Goal: Task Accomplishment & Management: Manage account settings

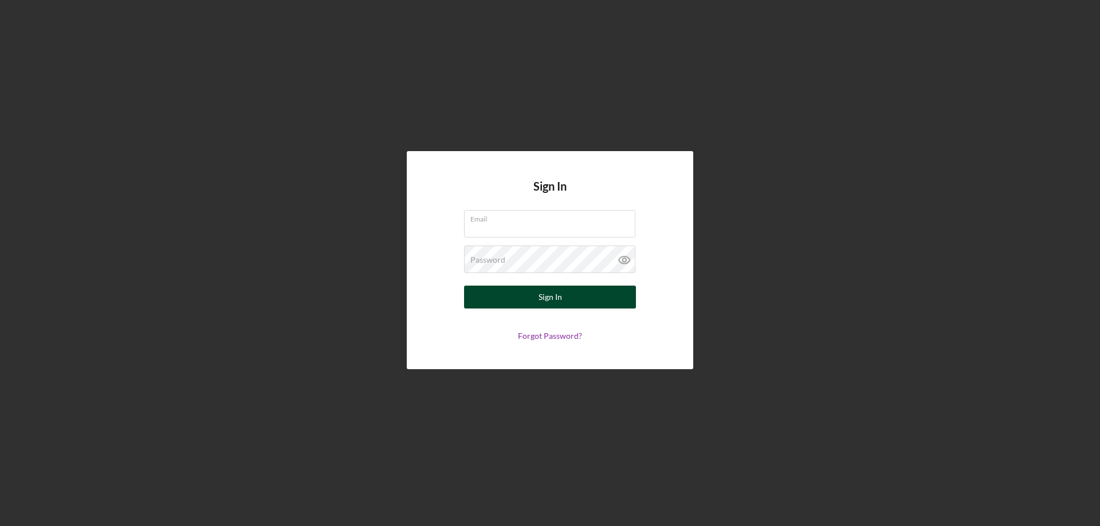
type input "[EMAIL_ADDRESS][DOMAIN_NAME]"
click at [497, 296] on button "Sign In" at bounding box center [550, 297] width 172 height 23
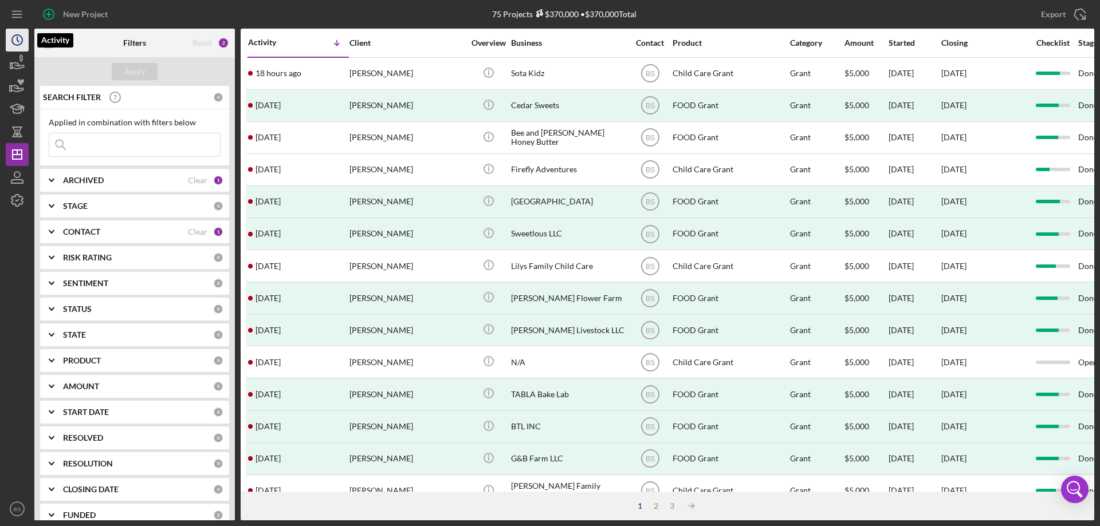
click at [19, 49] on icon "Icon/History" at bounding box center [17, 40] width 29 height 29
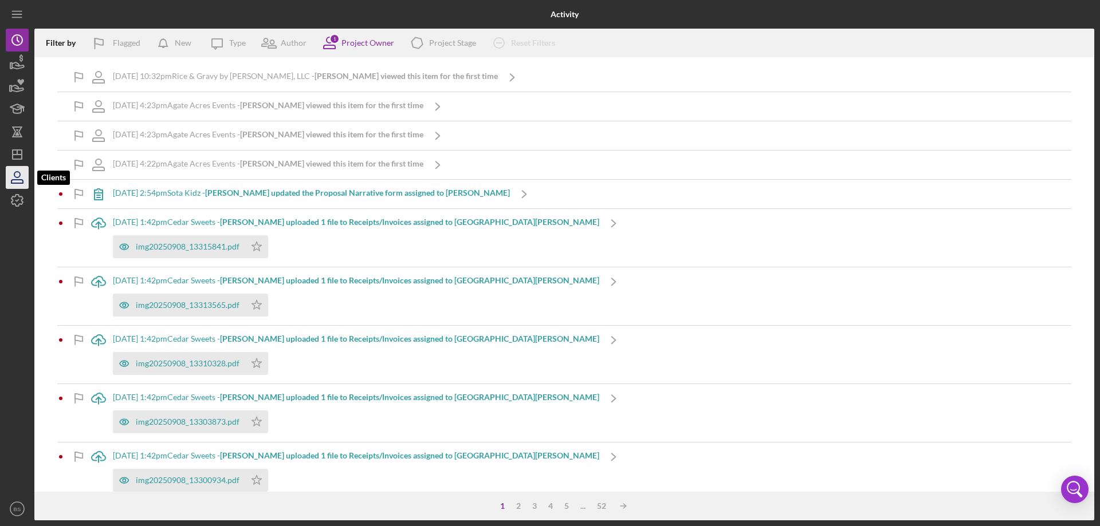
click at [21, 187] on icon "button" at bounding box center [17, 177] width 29 height 29
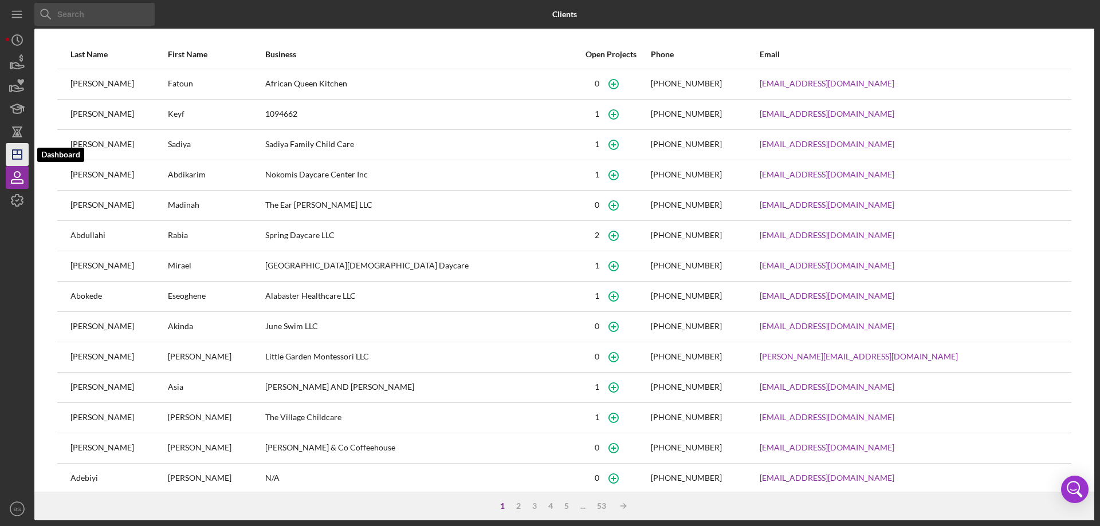
click at [8, 157] on icon "Icon/Dashboard" at bounding box center [17, 154] width 29 height 29
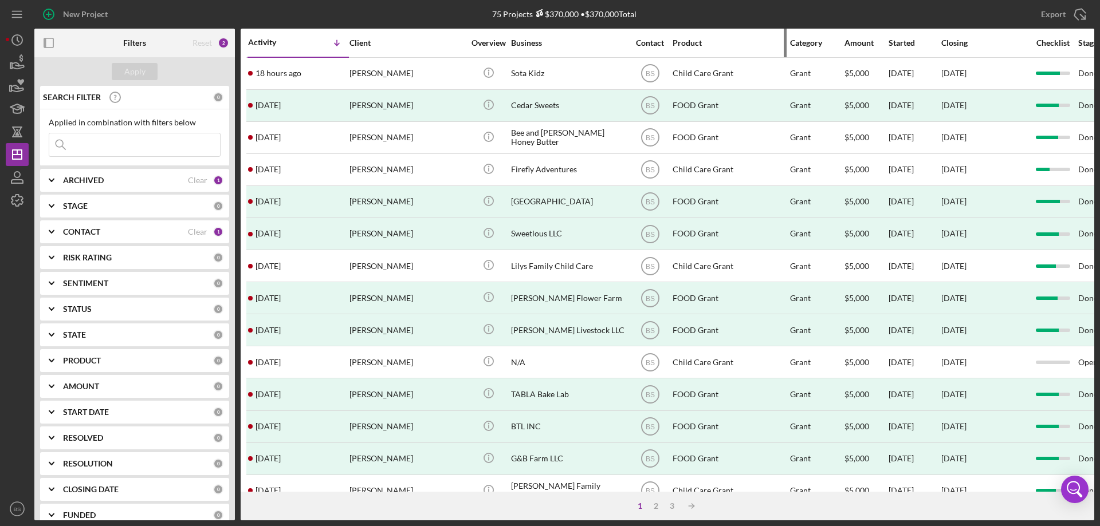
click at [685, 38] on div "Product" at bounding box center [729, 42] width 115 height 9
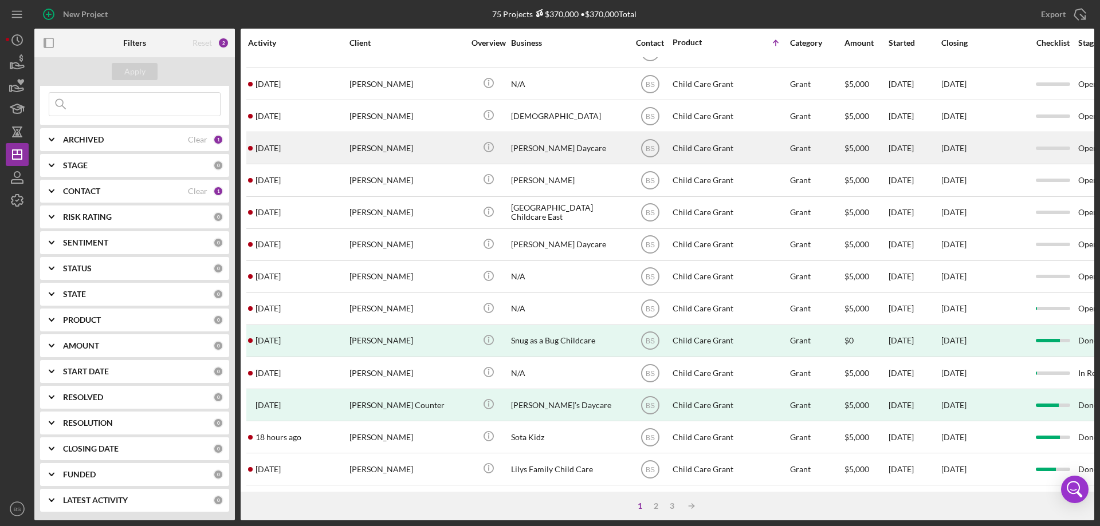
scroll to position [383, 0]
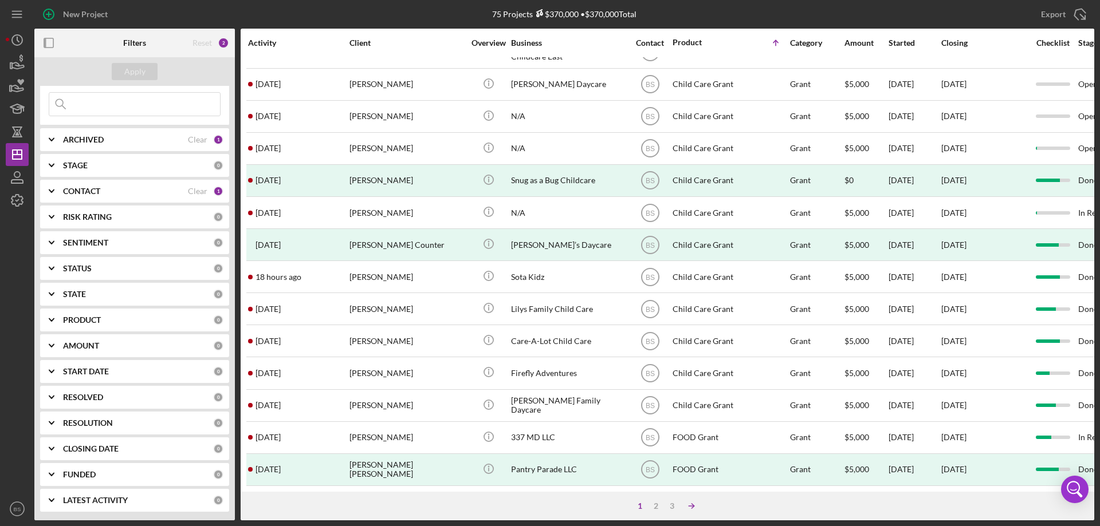
click at [690, 506] on line at bounding box center [690, 506] width 5 height 0
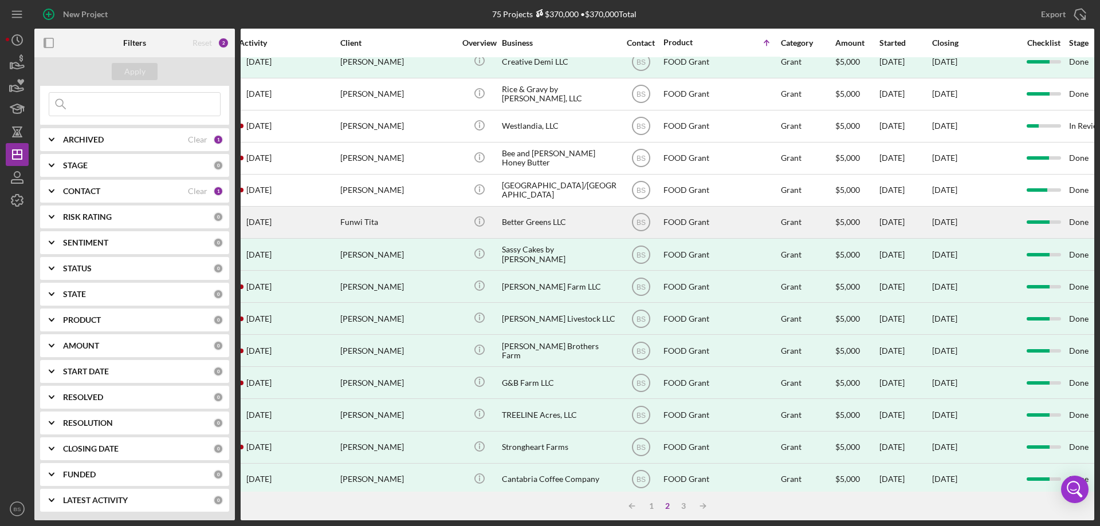
scroll to position [383, 9]
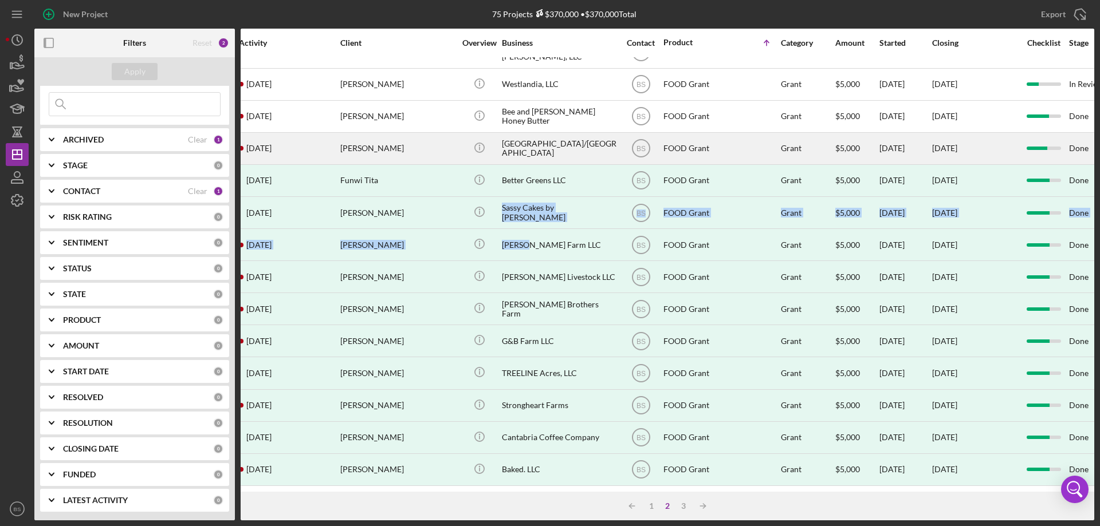
drag, startPoint x: 522, startPoint y: 237, endPoint x: 519, endPoint y: 150, distance: 87.1
click at [519, 150] on tbody "[DATE] [PERSON_NAME] [PERSON_NAME] Icon/Info The Buttered Tin Freshly Frozen BS…" at bounding box center [939, 84] width 1405 height 803
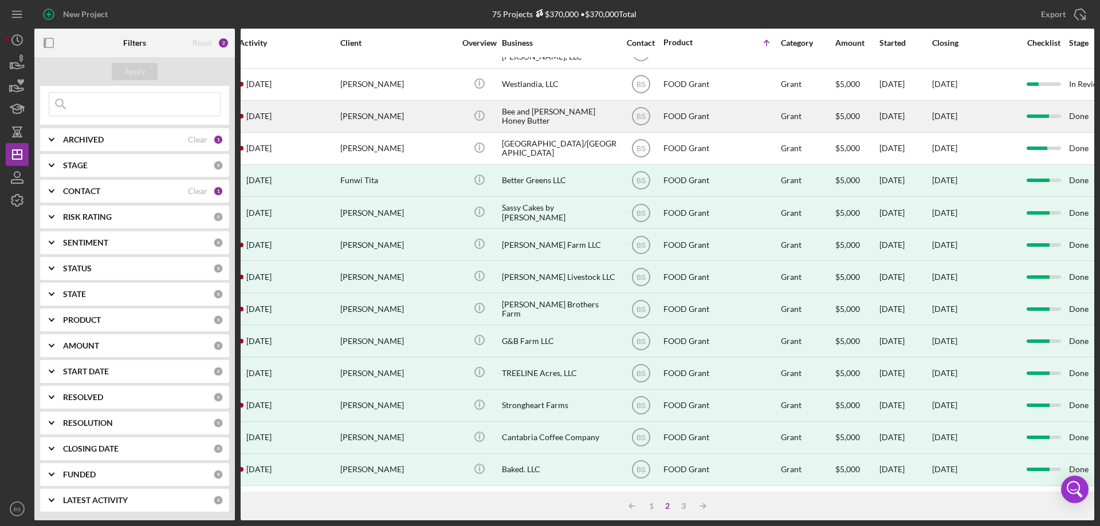
click at [620, 102] on div "BS" at bounding box center [640, 116] width 43 height 29
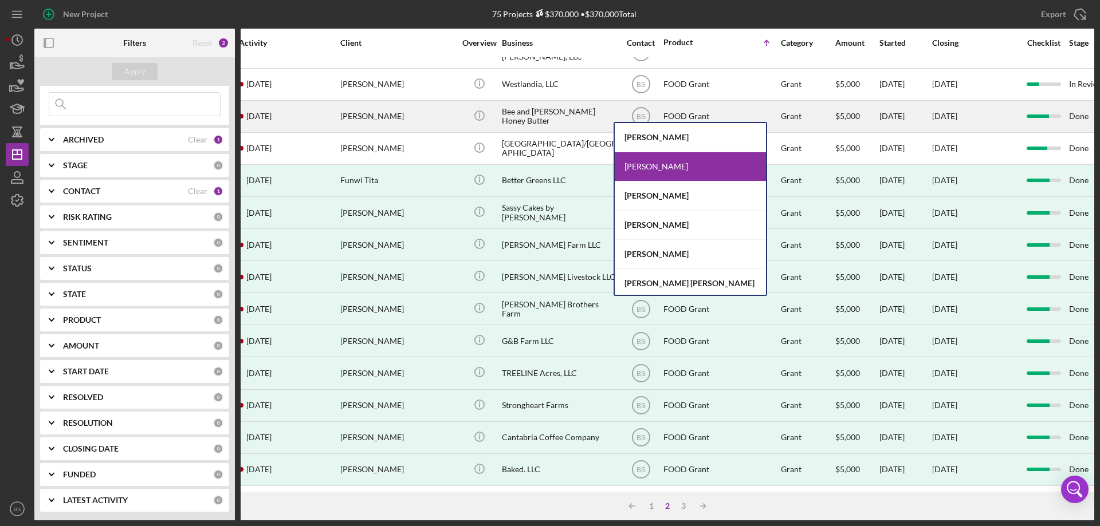
click at [585, 111] on div "Bee and [PERSON_NAME] Honey Butter" at bounding box center [559, 116] width 115 height 30
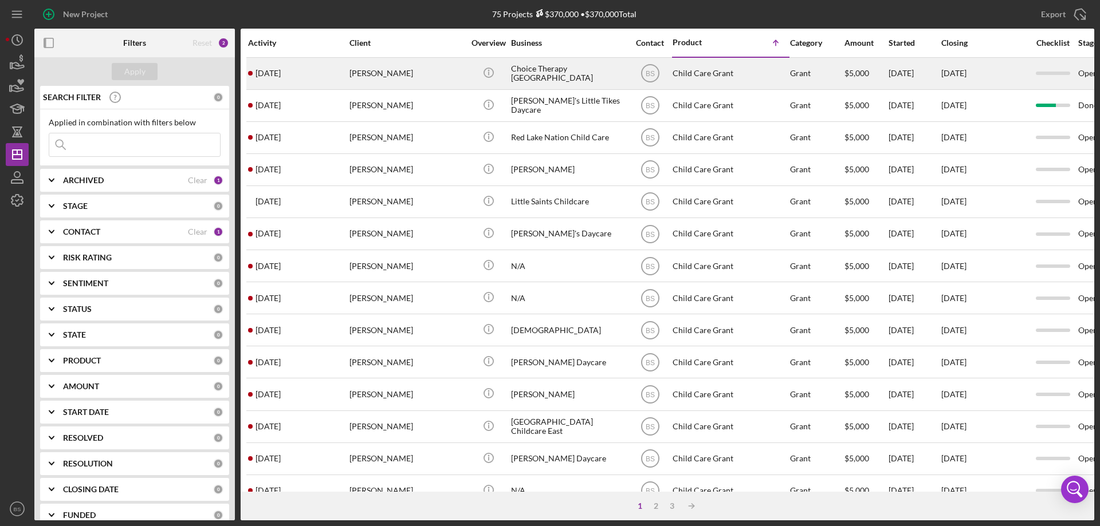
click at [549, 75] on div "Choice Therapy [GEOGRAPHIC_DATA]" at bounding box center [568, 73] width 115 height 30
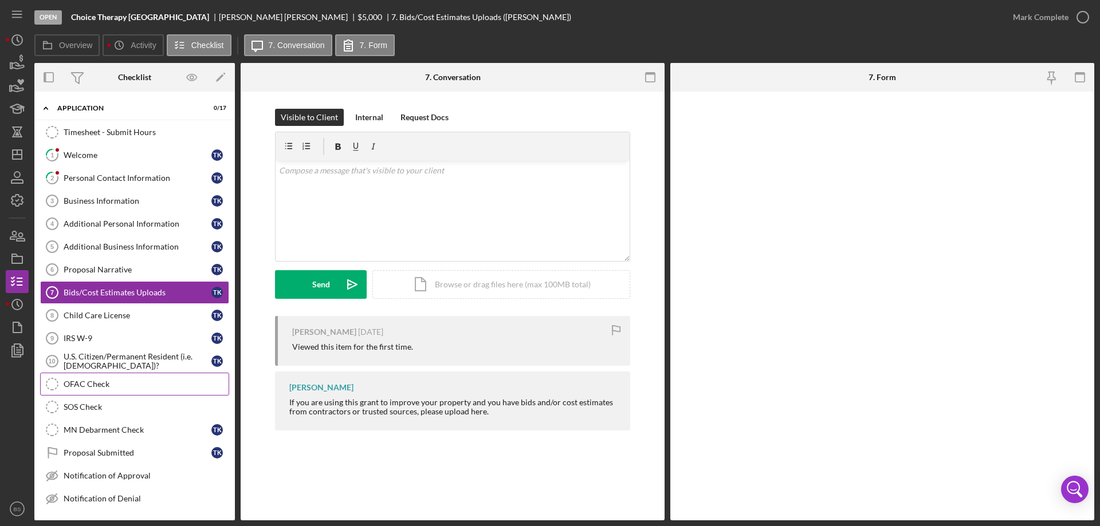
scroll to position [53, 0]
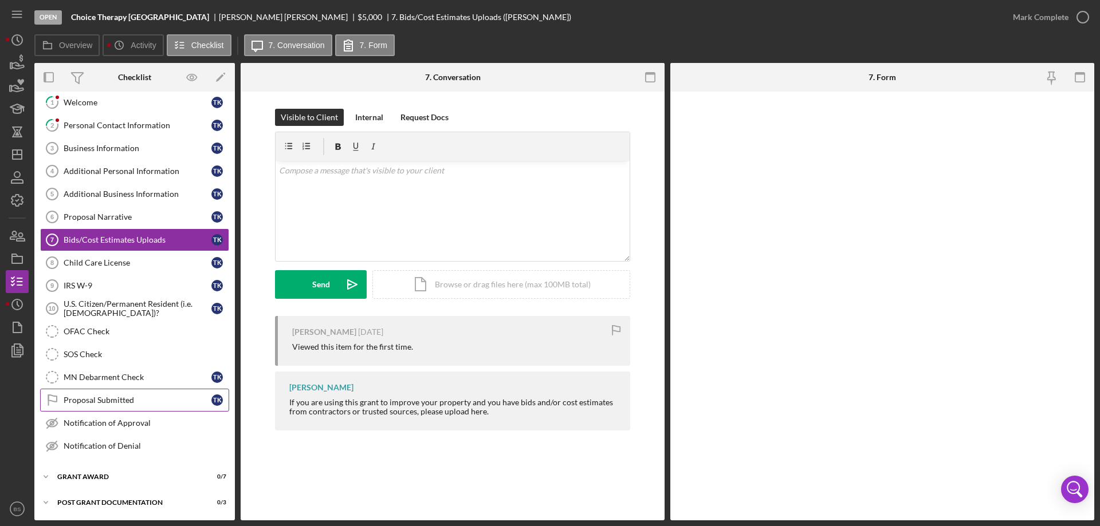
click at [144, 408] on link "Proposal Submitted Proposal Submitted T K" at bounding box center [134, 400] width 189 height 23
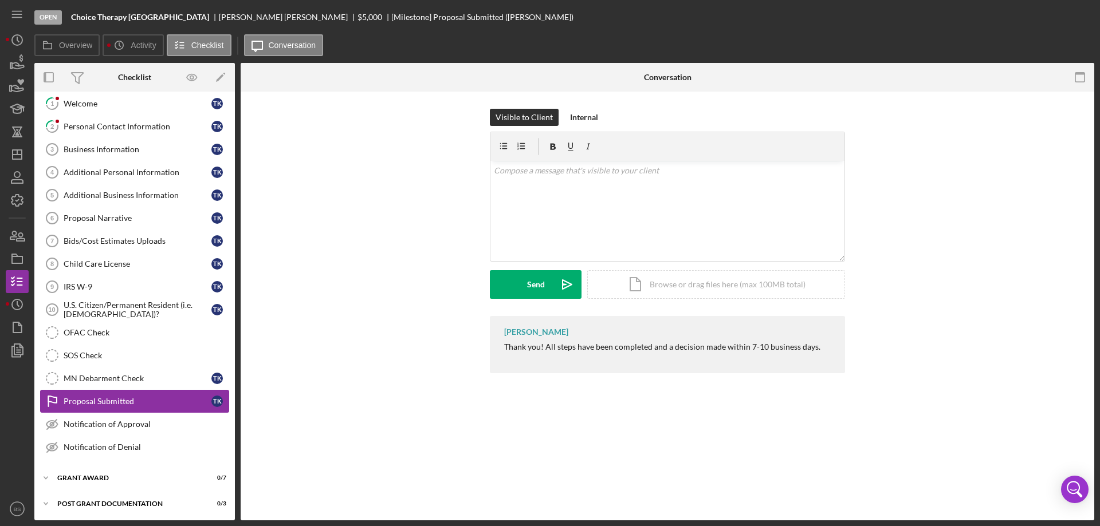
scroll to position [53, 0]
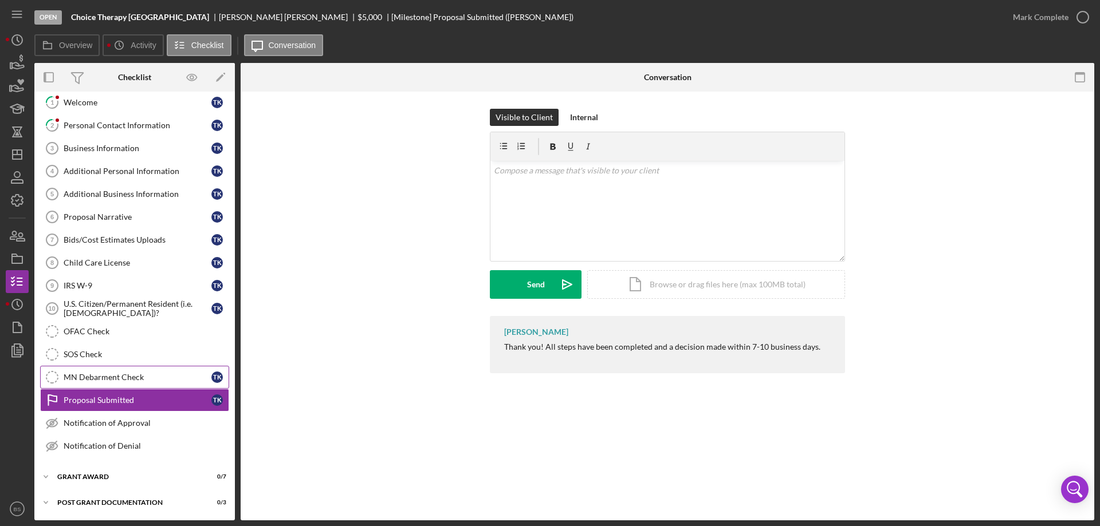
click at [136, 386] on link "MN Debarment Check MN Debarment Check T K" at bounding box center [134, 377] width 189 height 23
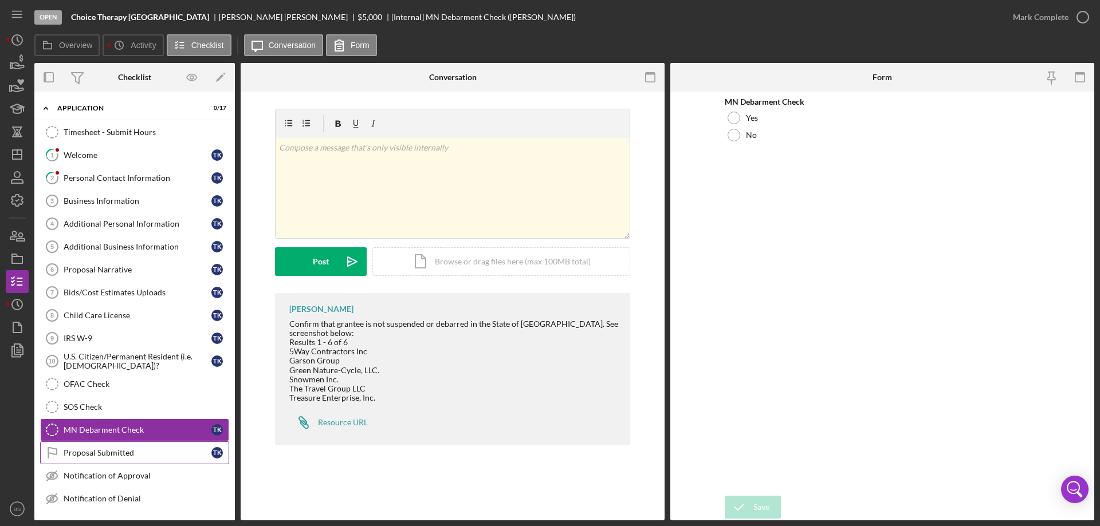
scroll to position [53, 0]
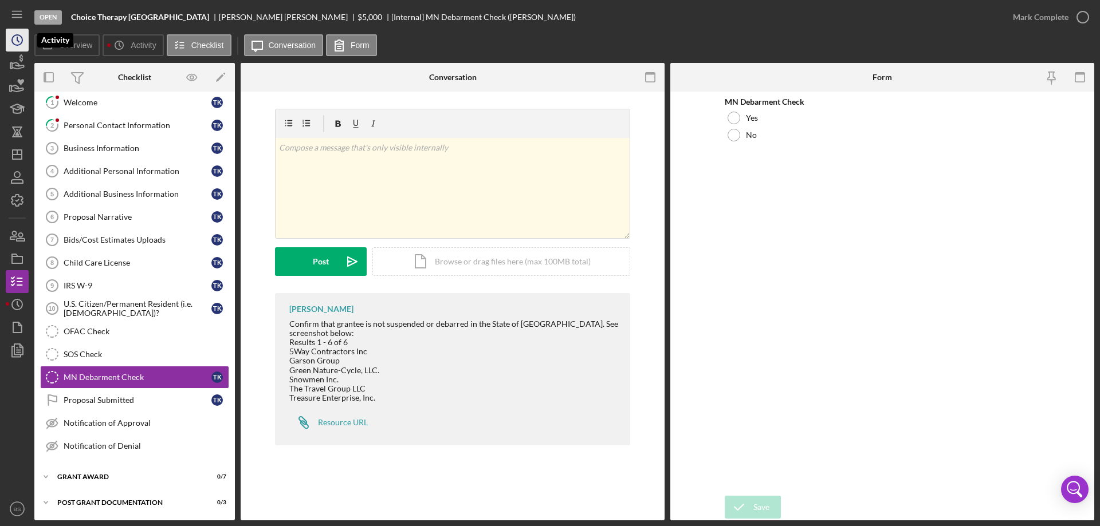
click at [21, 43] on circle "button" at bounding box center [17, 40] width 10 height 10
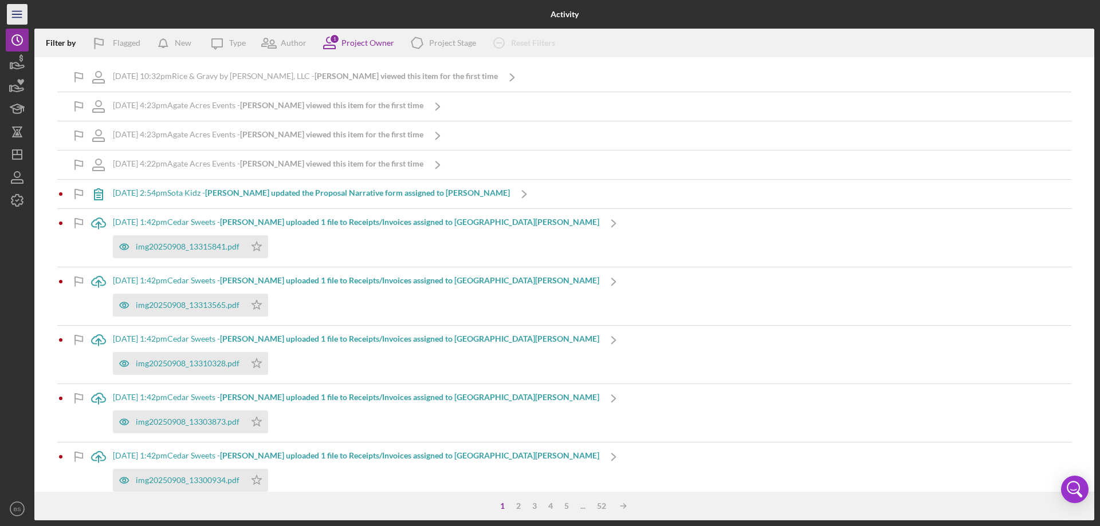
click at [11, 11] on icon "Icon/Menu" at bounding box center [18, 15] width 26 height 26
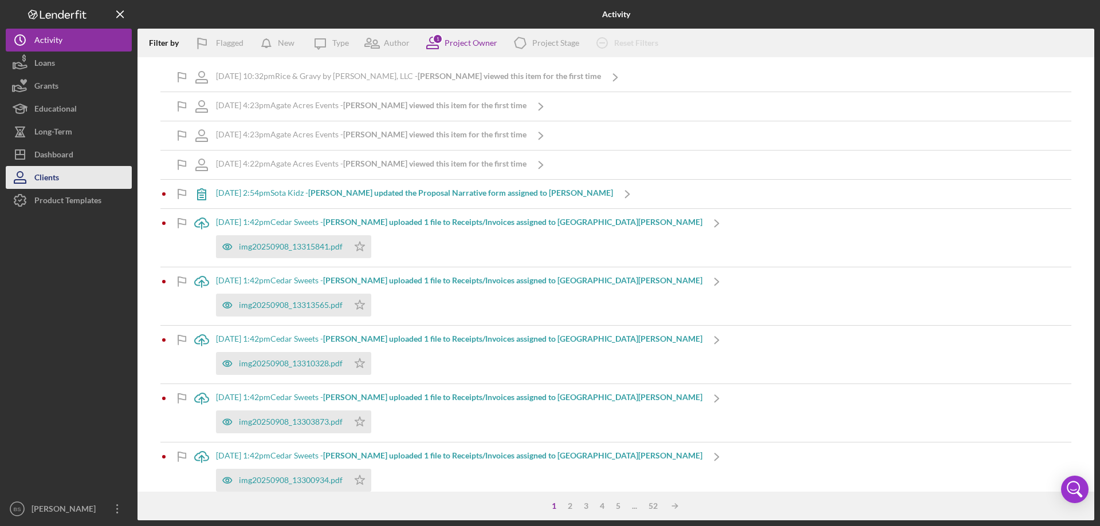
click at [45, 182] on div "Clients" at bounding box center [46, 179] width 25 height 26
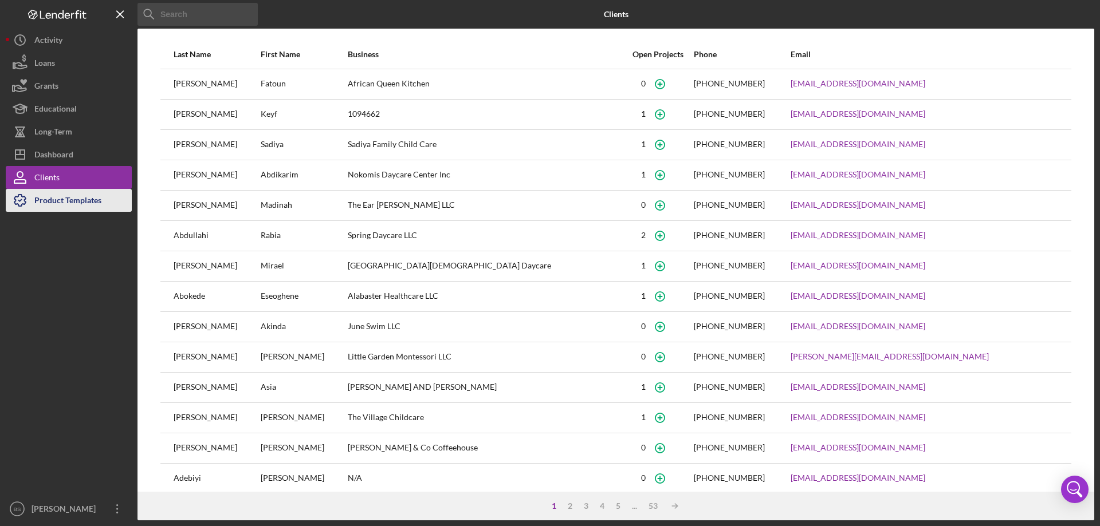
click at [72, 211] on div "Product Templates" at bounding box center [67, 202] width 67 height 26
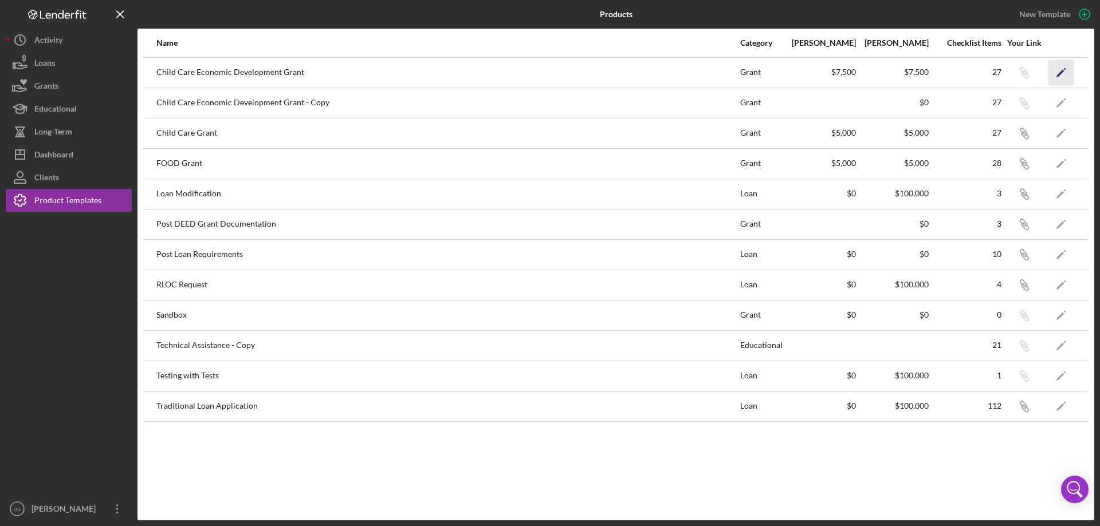
click at [1066, 76] on icon "Icon/Edit" at bounding box center [1061, 73] width 26 height 26
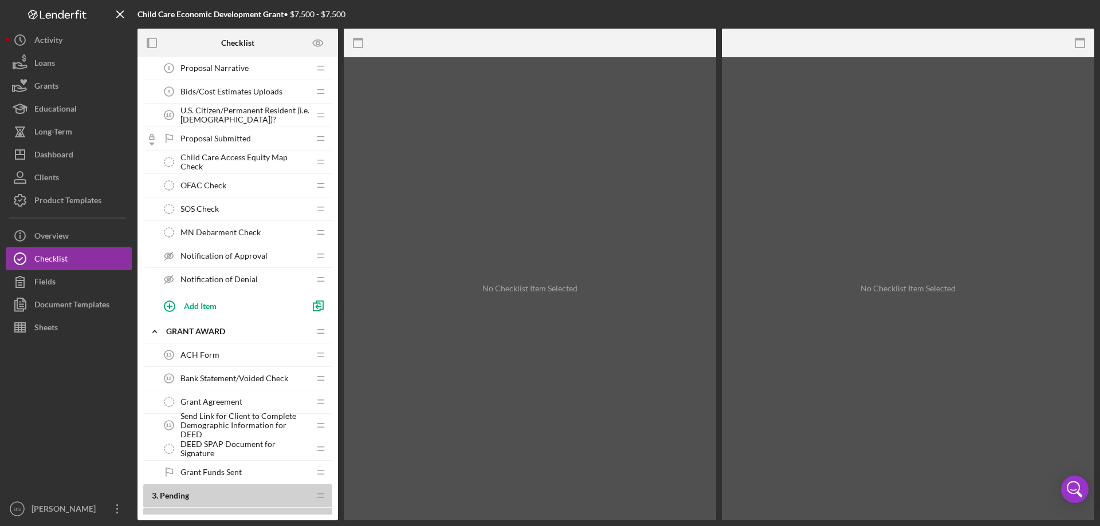
scroll to position [242, 0]
click at [204, 354] on span "ACH Form" at bounding box center [199, 354] width 39 height 9
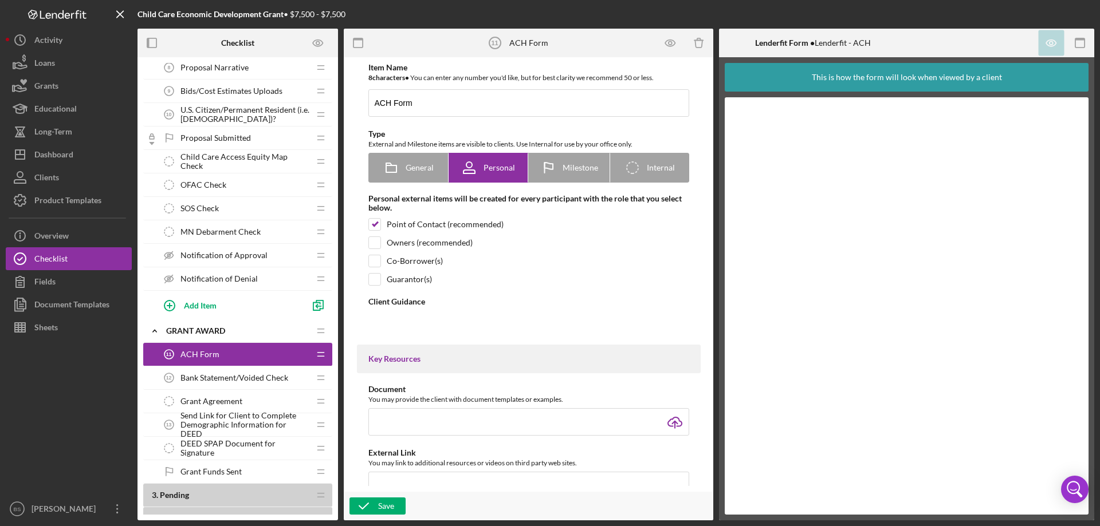
type textarea "<div>Please complete the ACH form. Please note, if you have a joint account hol…"
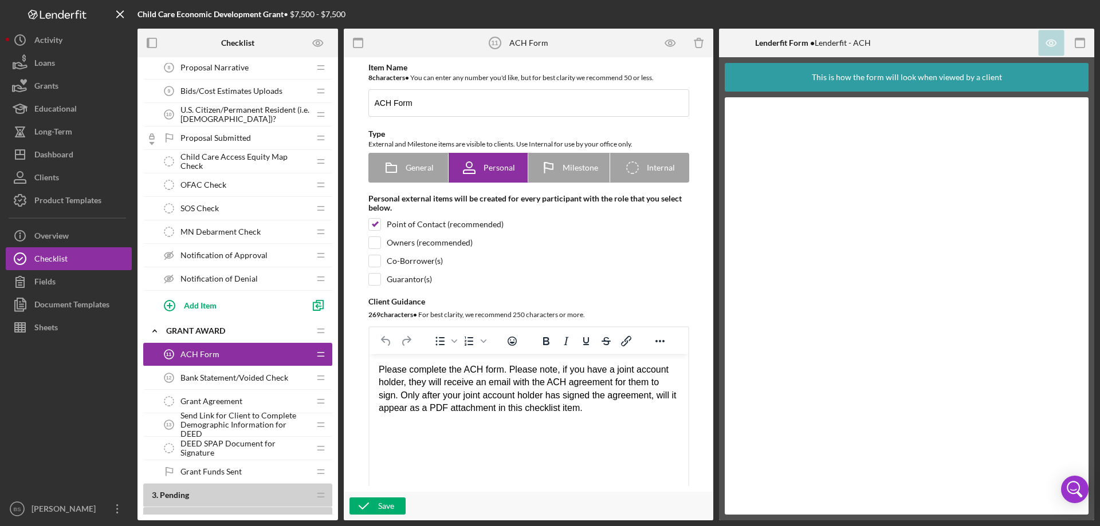
click at [195, 381] on span "Bank Statement/Voided Check" at bounding box center [234, 377] width 108 height 9
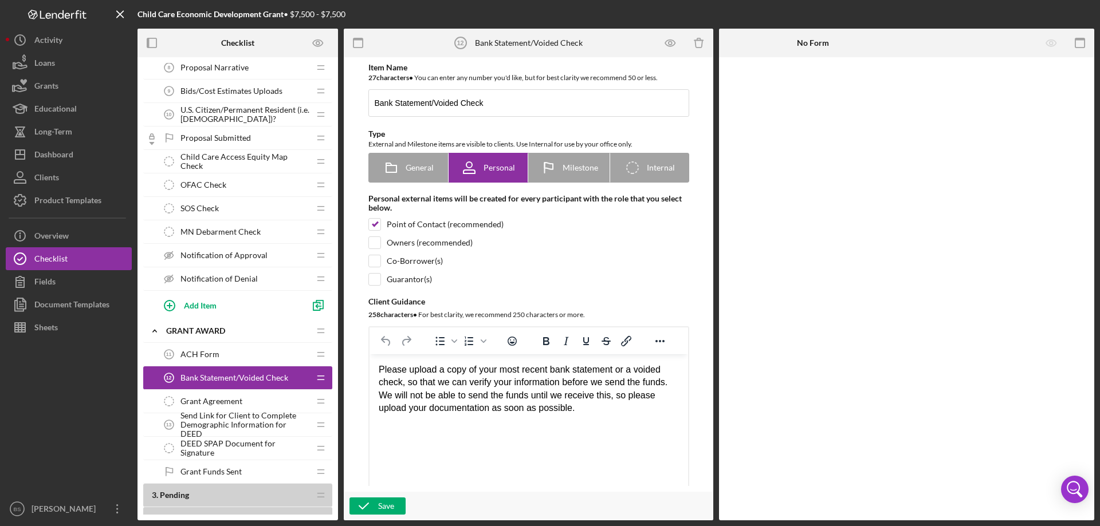
click at [194, 402] on span "Grant Agreement" at bounding box center [211, 401] width 62 height 9
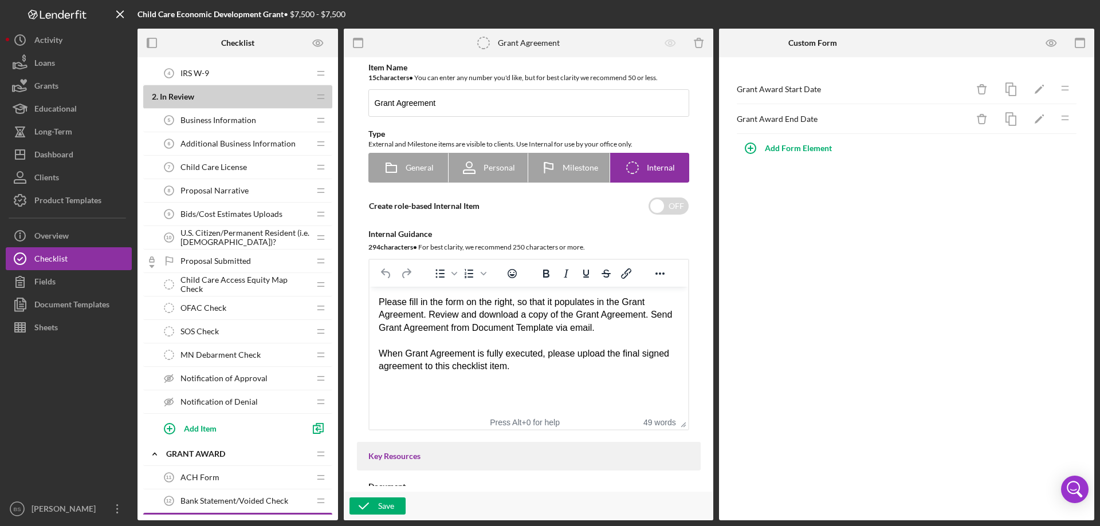
scroll to position [118, 0]
click at [215, 377] on span "Notification of Approval" at bounding box center [223, 379] width 87 height 9
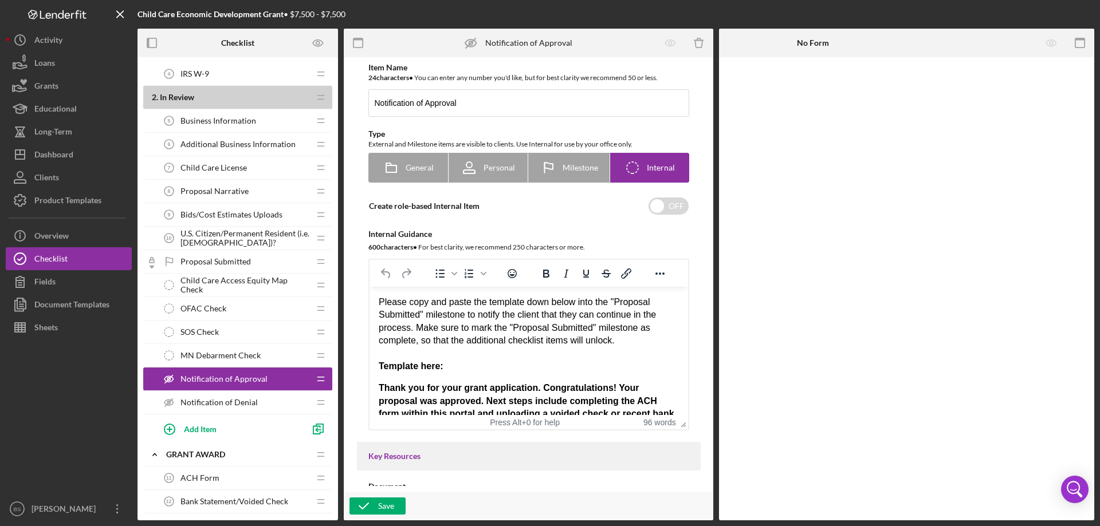
click at [231, 404] on span "Notification of Denial" at bounding box center [218, 402] width 77 height 9
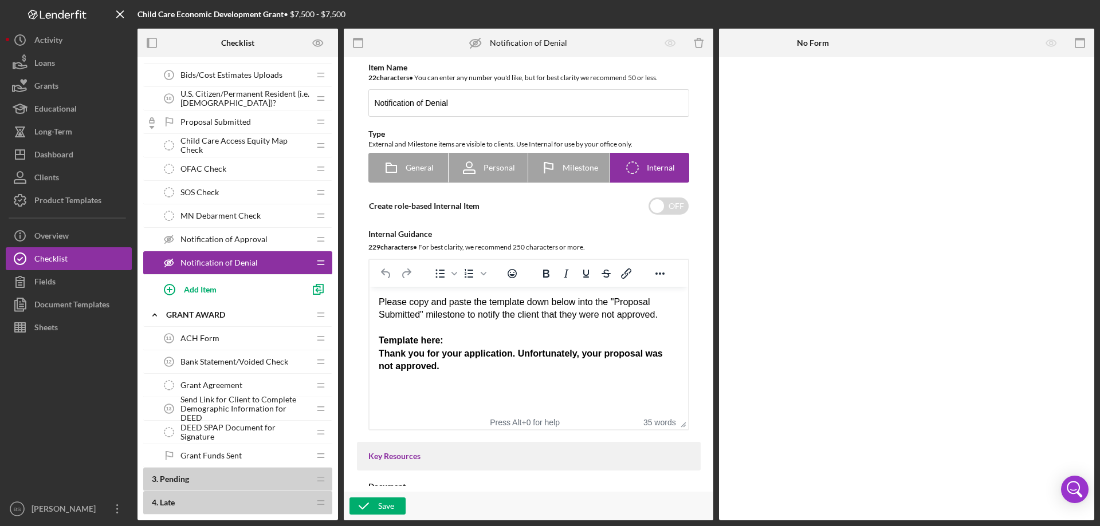
scroll to position [258, 0]
click at [242, 404] on span "Send Link for Client to Complete Demographic Information for DEED" at bounding box center [244, 408] width 129 height 27
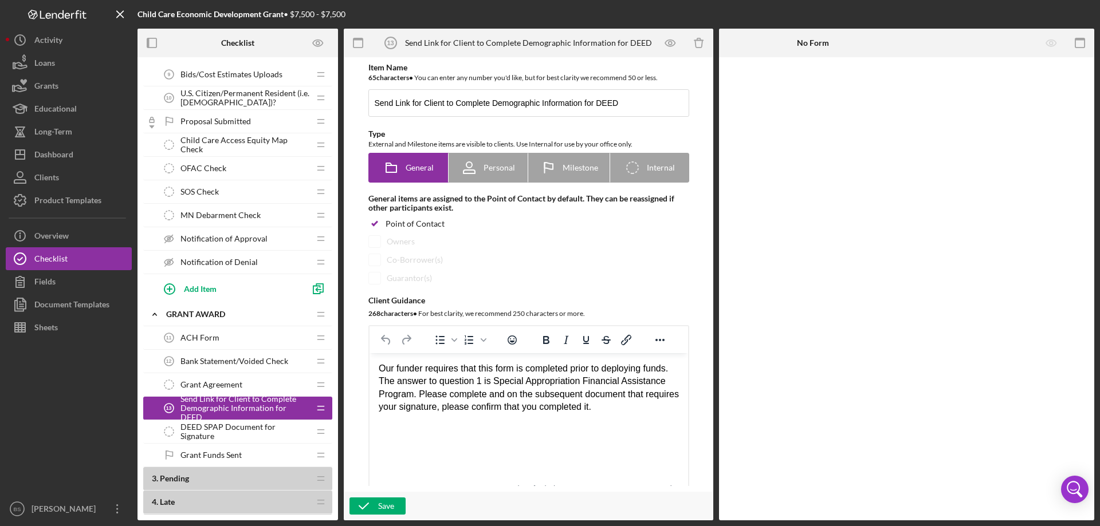
click at [246, 439] on div "DEED SPAP Document for Signature DEED SPAP Document for Signature" at bounding box center [233, 431] width 152 height 23
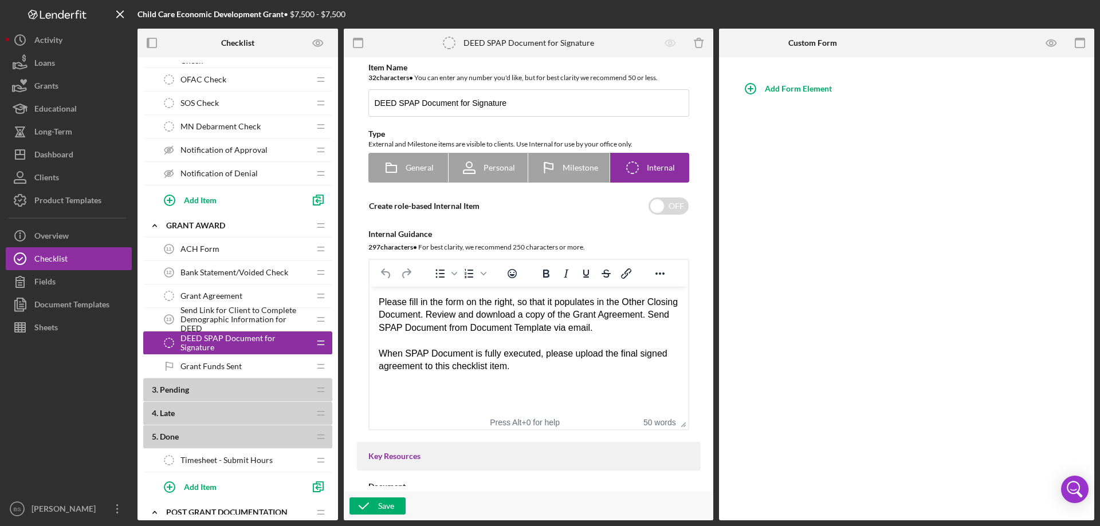
scroll to position [358, 0]
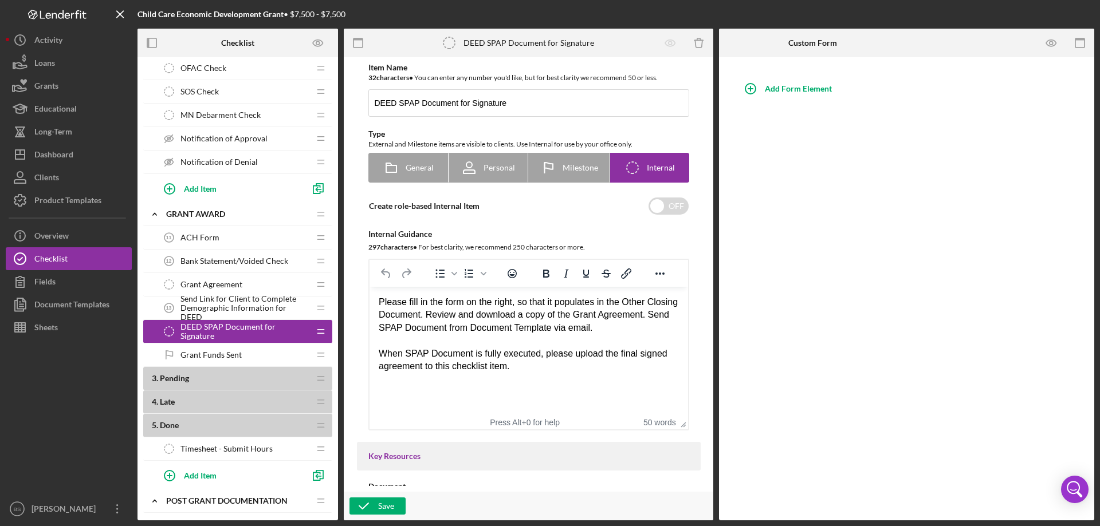
click at [235, 351] on span "Grant Funds Sent" at bounding box center [210, 354] width 61 height 9
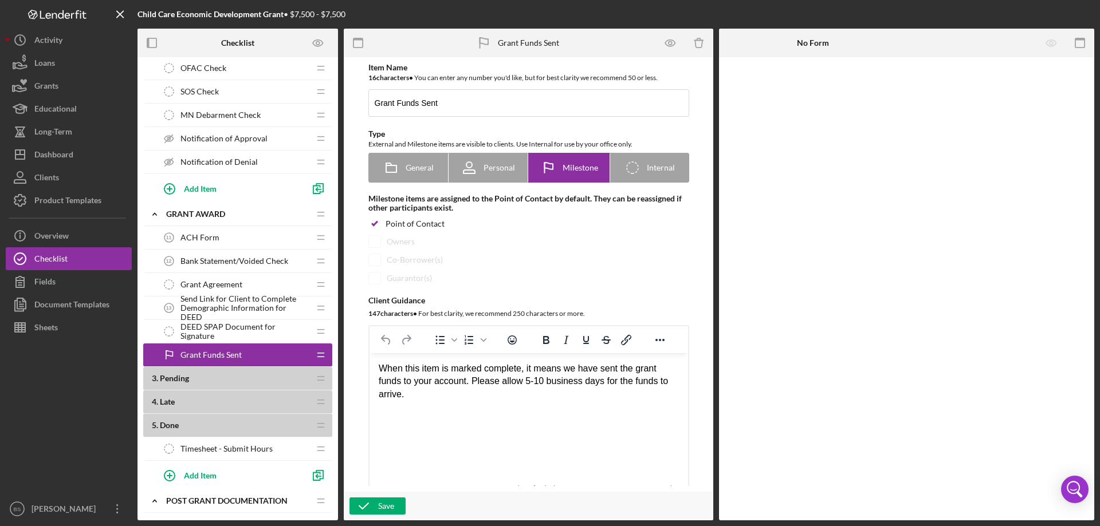
click at [234, 333] on span "DEED SPAP Document for Signature" at bounding box center [244, 331] width 129 height 18
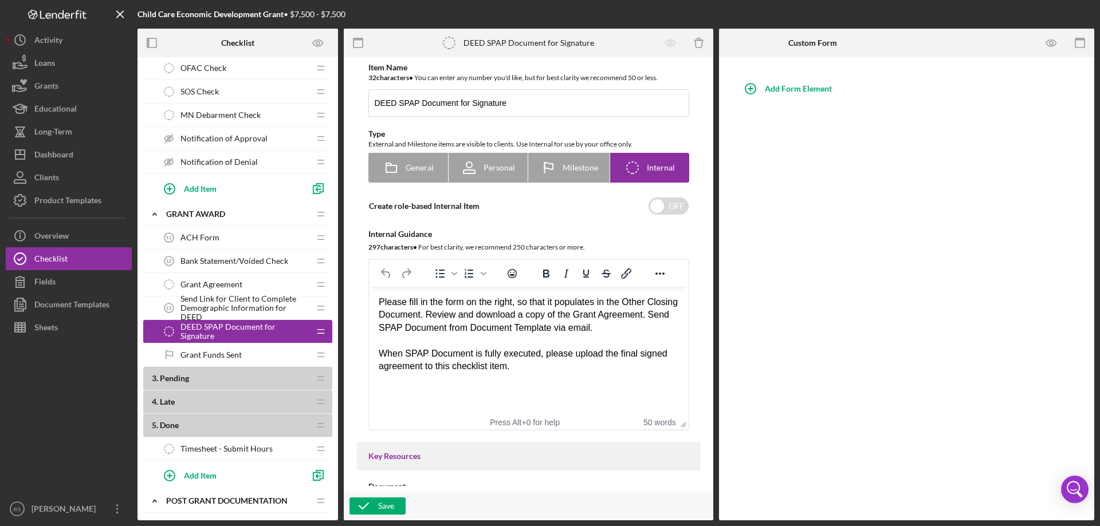
click at [222, 354] on span "Grant Funds Sent" at bounding box center [210, 354] width 61 height 9
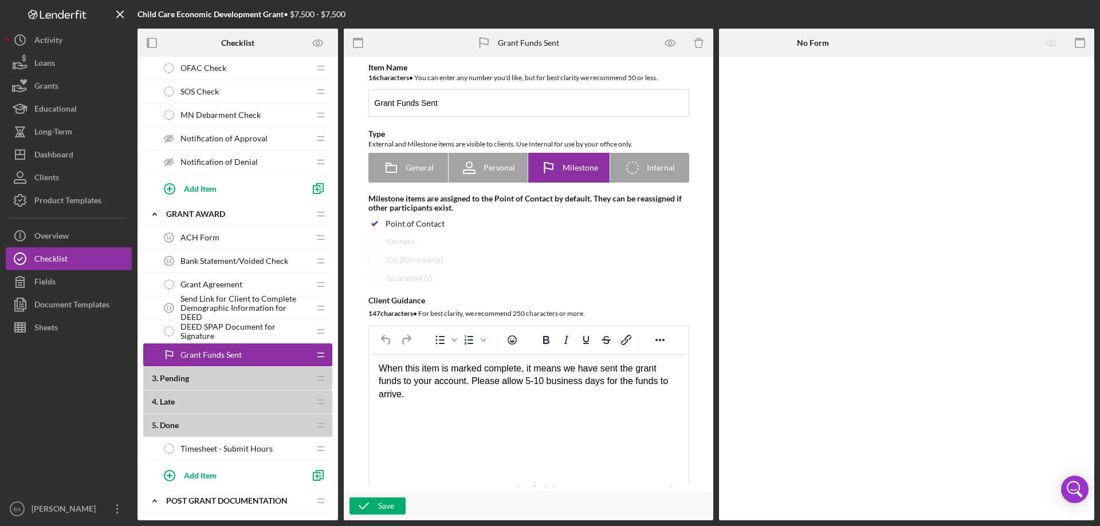
click at [254, 328] on span "DEED SPAP Document for Signature" at bounding box center [244, 331] width 129 height 18
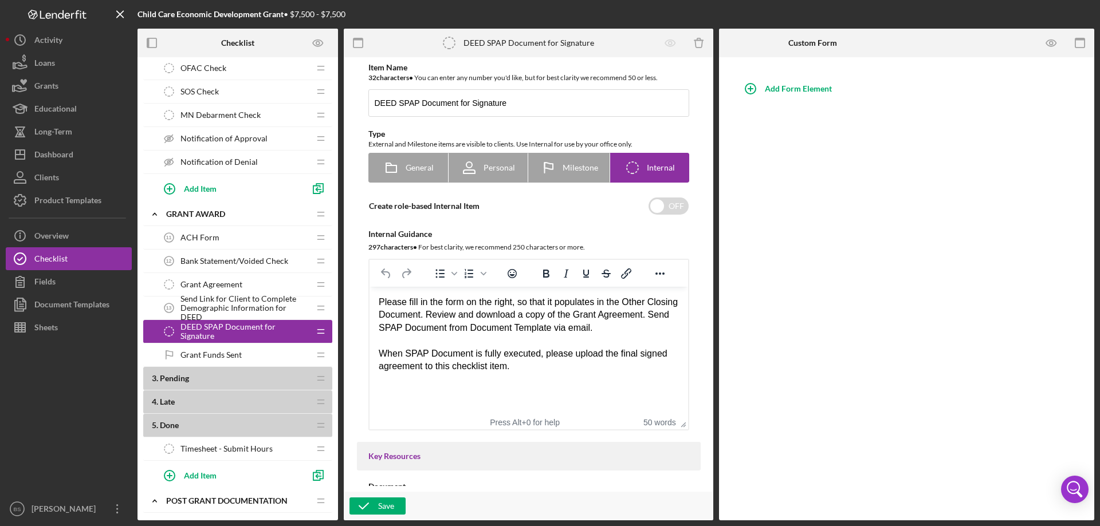
click at [249, 306] on span "Send Link for Client to Complete Demographic Information for DEED" at bounding box center [244, 307] width 129 height 27
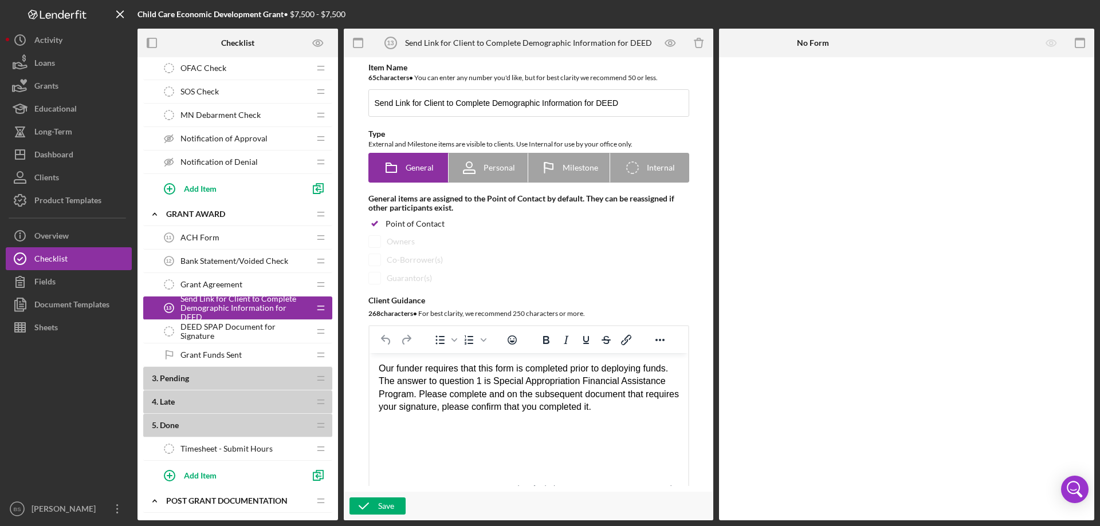
click at [238, 285] on span "Grant Agreement" at bounding box center [211, 284] width 62 height 9
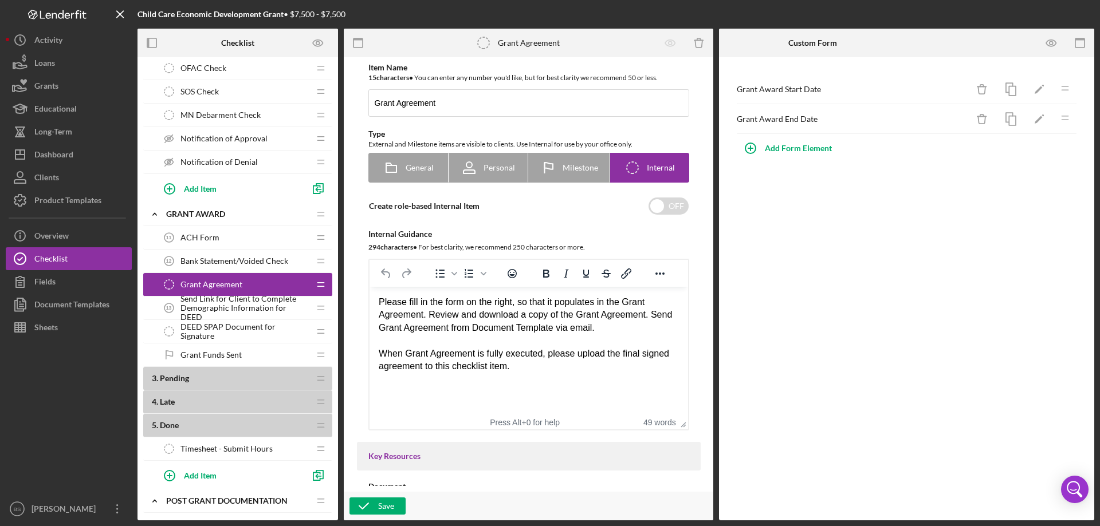
click at [266, 336] on span "DEED SPAP Document for Signature" at bounding box center [244, 331] width 129 height 18
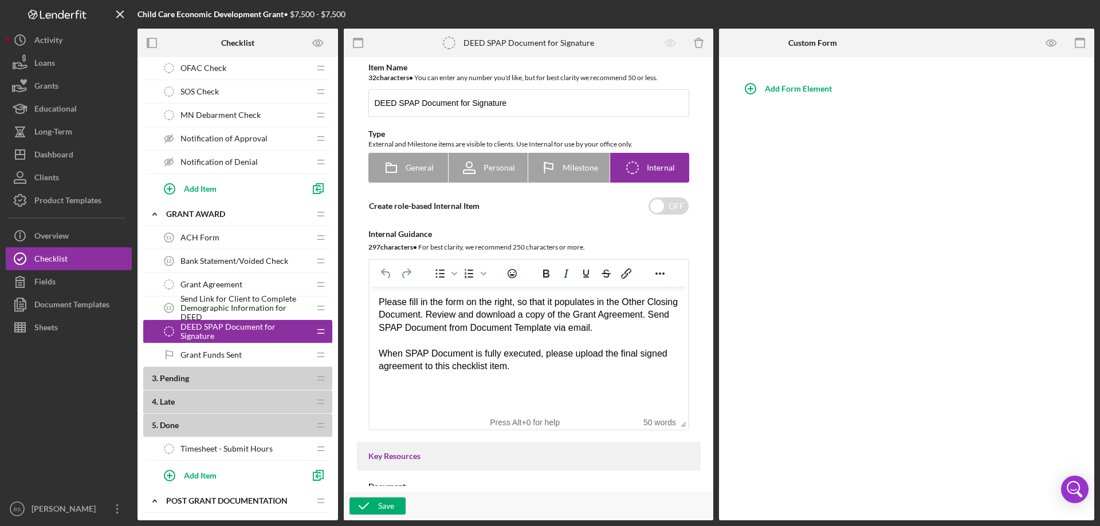
click at [264, 301] on span "Send Link for Client to Complete Demographic Information for DEED" at bounding box center [244, 307] width 129 height 27
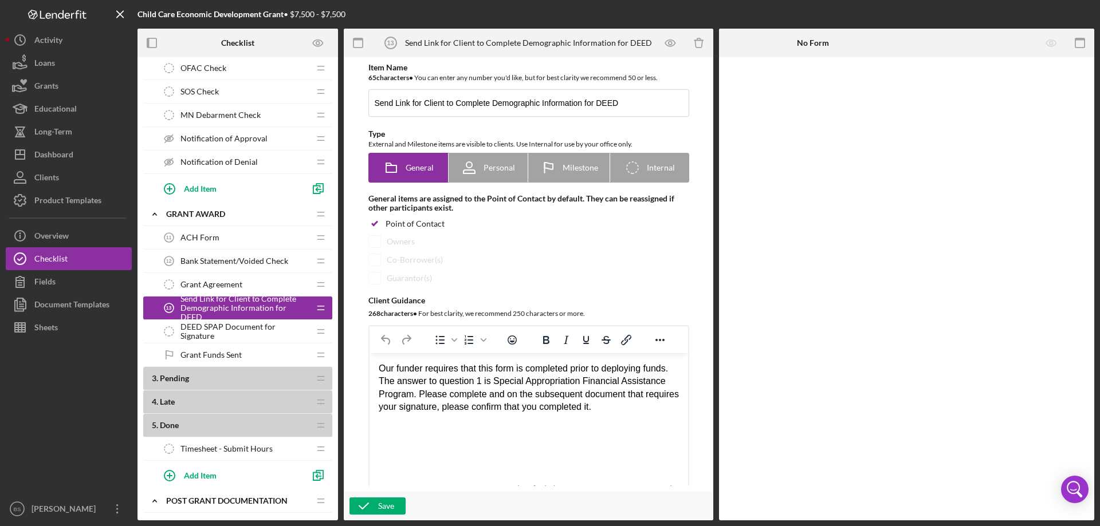
click at [254, 278] on div "Grant Agreement Grant Agreement" at bounding box center [233, 284] width 152 height 23
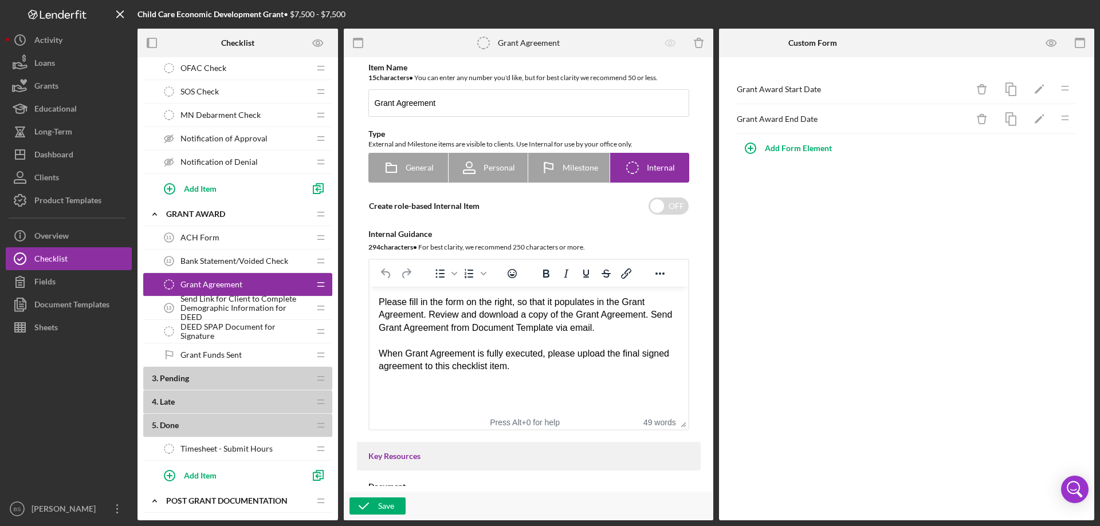
click at [237, 251] on div "Bank Statement/Voided Check 12 Bank Statement/Voided Check" at bounding box center [233, 261] width 152 height 23
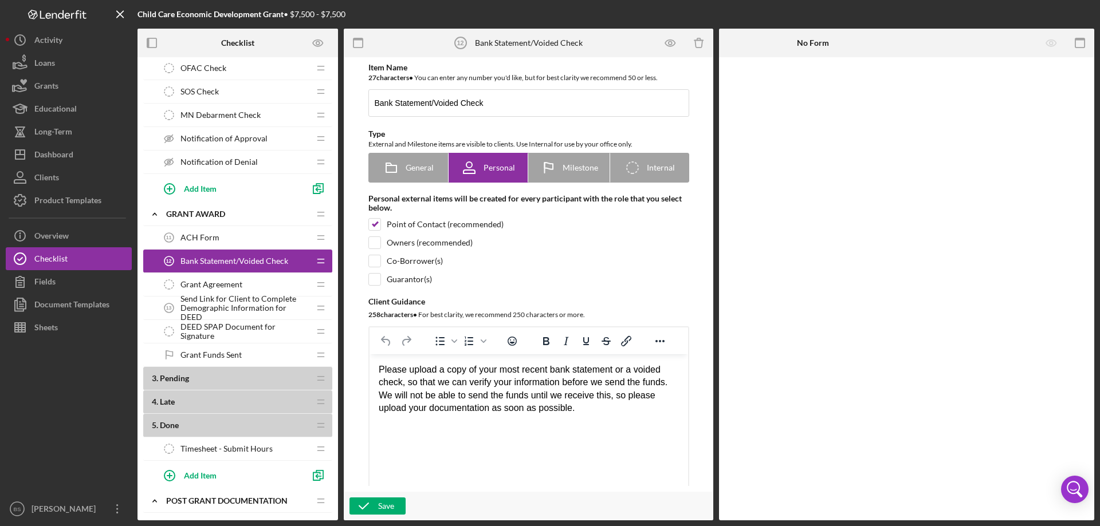
drag, startPoint x: 235, startPoint y: 250, endPoint x: 234, endPoint y: 238, distance: 11.5
click at [234, 238] on div "1 . Open Icon/Expander Application Icon/Edit Icon/Drag Welcome 1 Welcome Icon/D…" at bounding box center [237, 158] width 189 height 908
click at [234, 238] on div "ACH Form 11 ACH Form" at bounding box center [233, 237] width 152 height 23
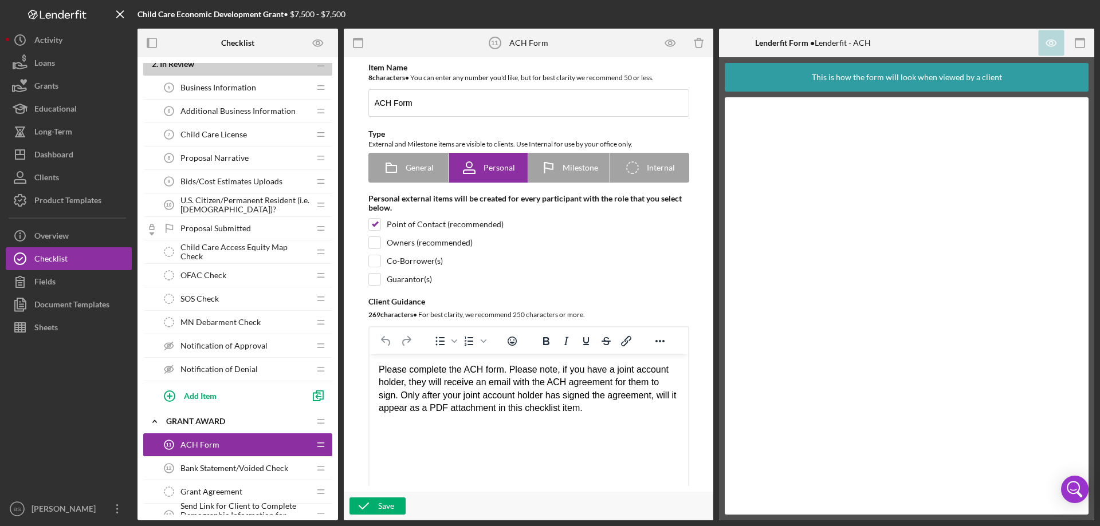
scroll to position [152, 0]
click at [242, 345] on span "Notification of Approval" at bounding box center [223, 345] width 87 height 9
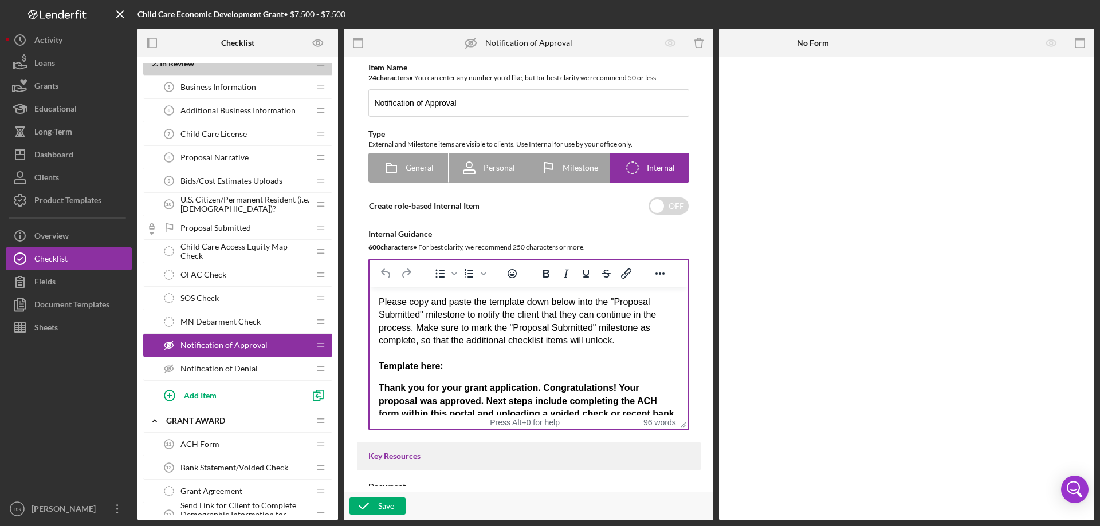
drag, startPoint x: 611, startPoint y: 632, endPoint x: 420, endPoint y: 305, distance: 378.8
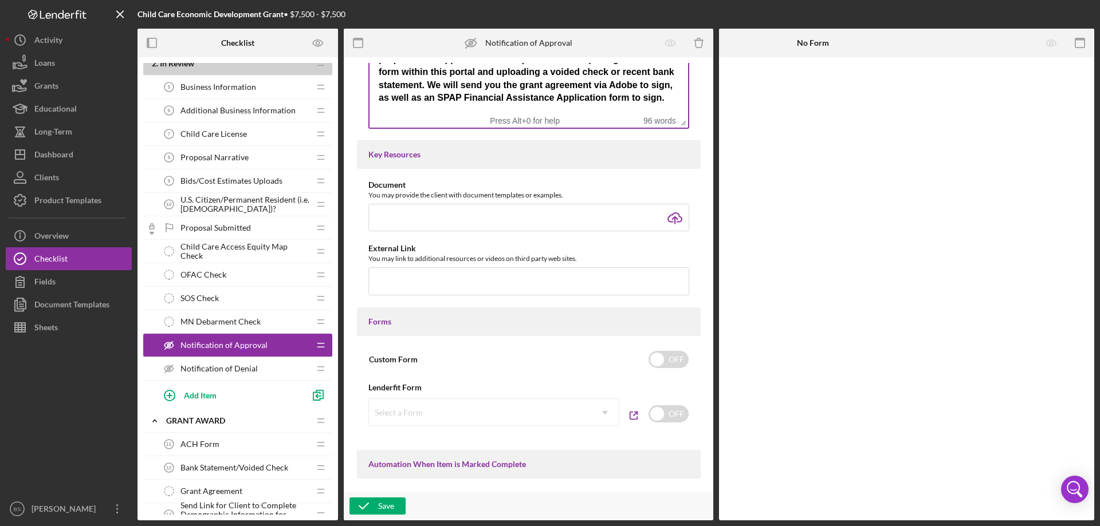
scroll to position [364, 0]
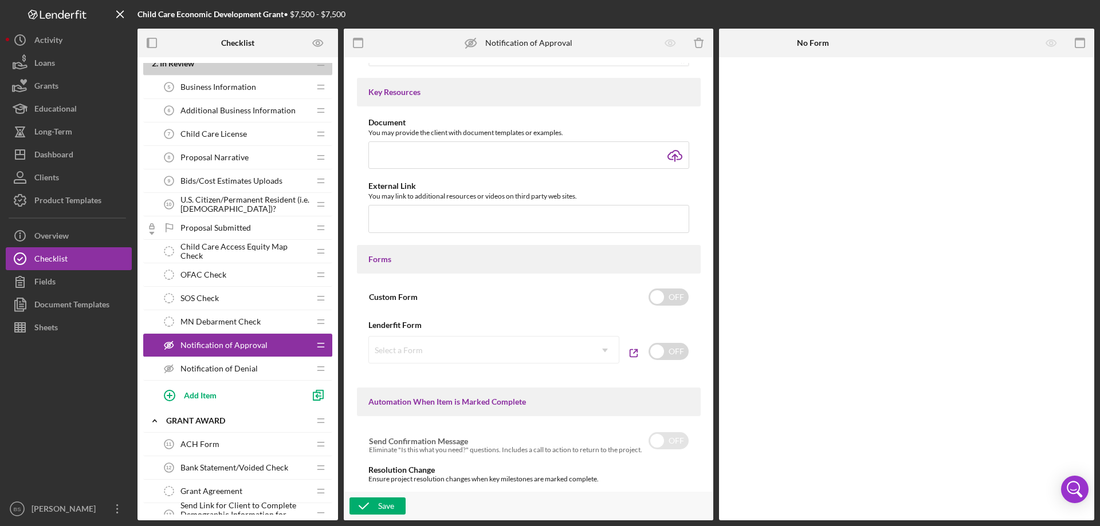
click at [271, 364] on div "Notification of Denial Notification of Denial" at bounding box center [233, 368] width 152 height 23
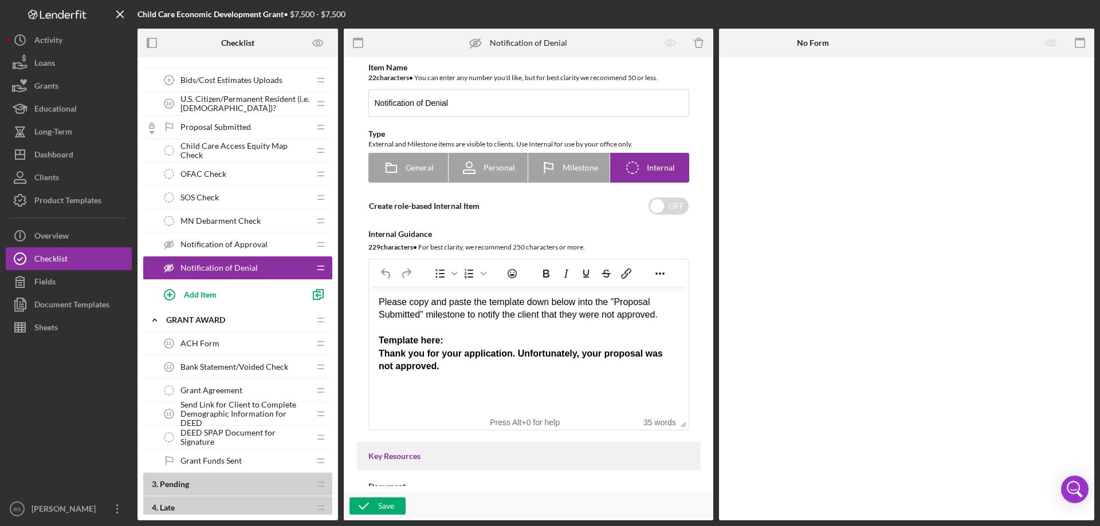
scroll to position [253, 0]
click at [278, 435] on span "DEED SPAP Document for Signature" at bounding box center [244, 437] width 129 height 18
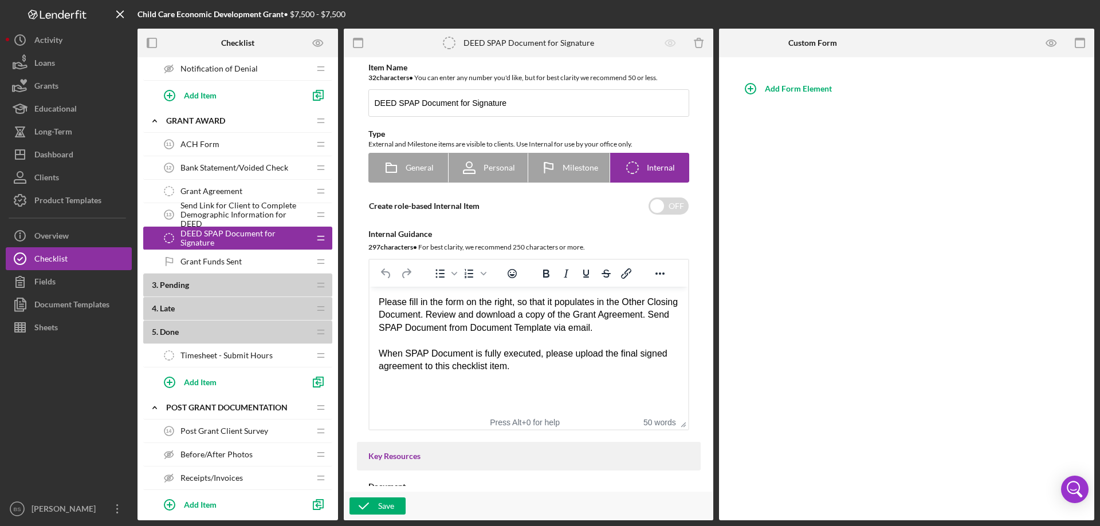
scroll to position [507, 0]
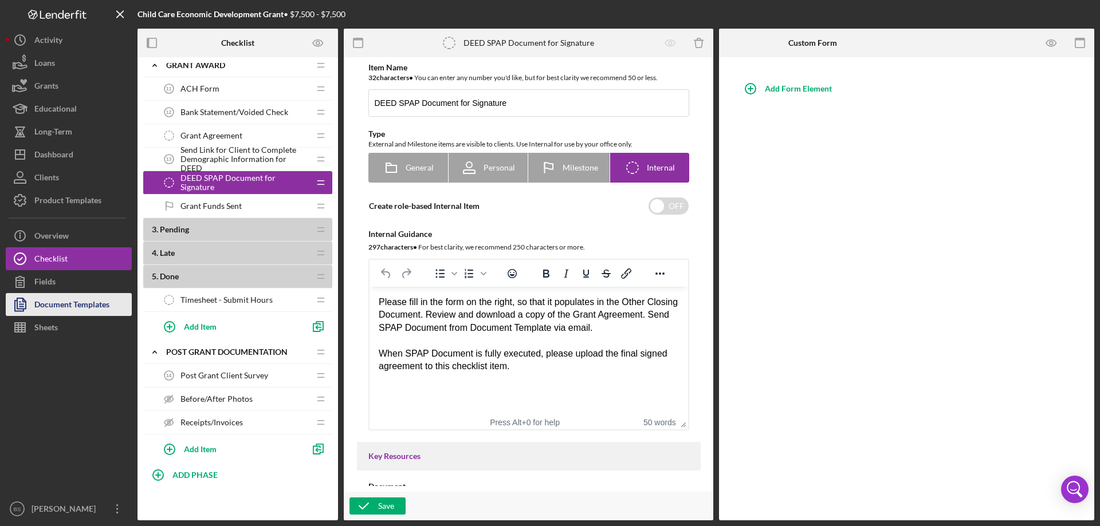
click at [81, 301] on div "Document Templates" at bounding box center [71, 306] width 75 height 26
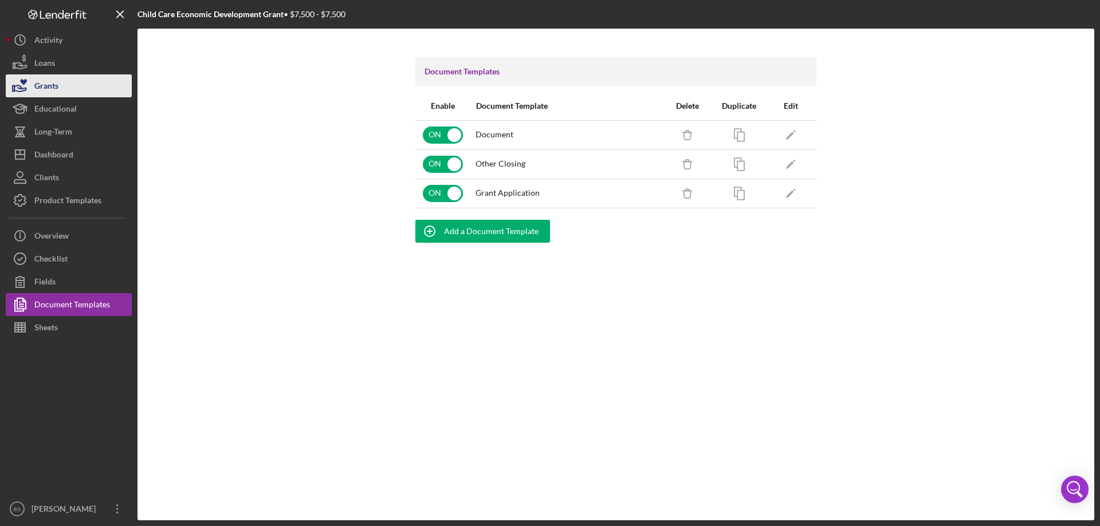
click at [50, 88] on div "Grants" at bounding box center [46, 87] width 24 height 26
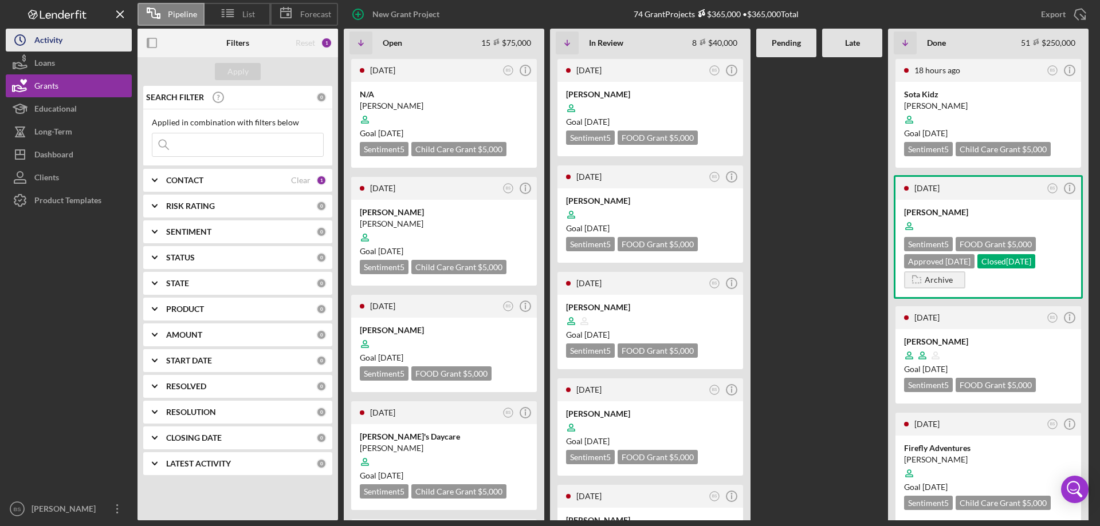
click at [57, 34] on div "Activity" at bounding box center [48, 42] width 28 height 26
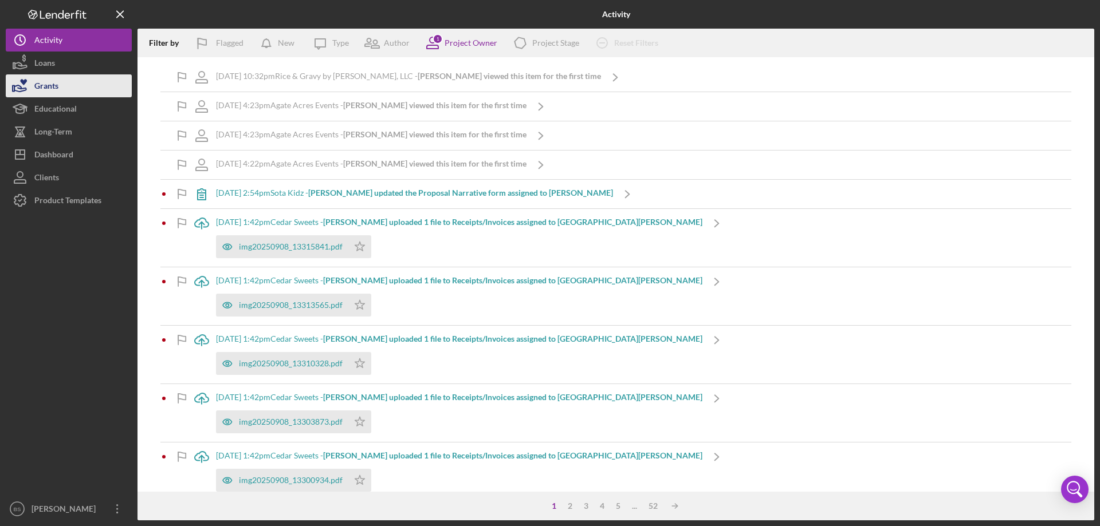
click at [56, 86] on div "Grants" at bounding box center [46, 87] width 24 height 26
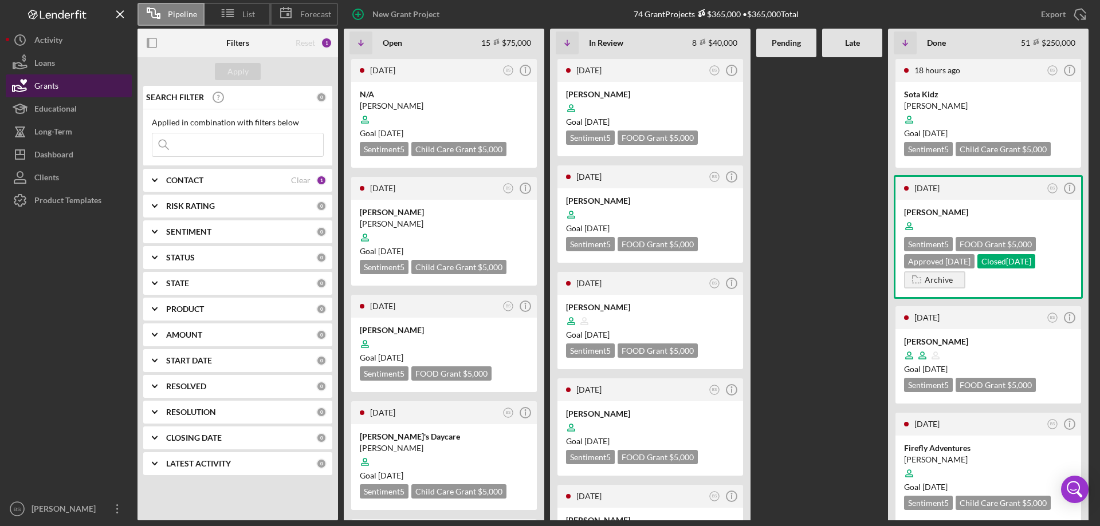
click at [64, 85] on button "Grants" at bounding box center [69, 85] width 126 height 23
click at [238, 17] on icon at bounding box center [228, 13] width 29 height 29
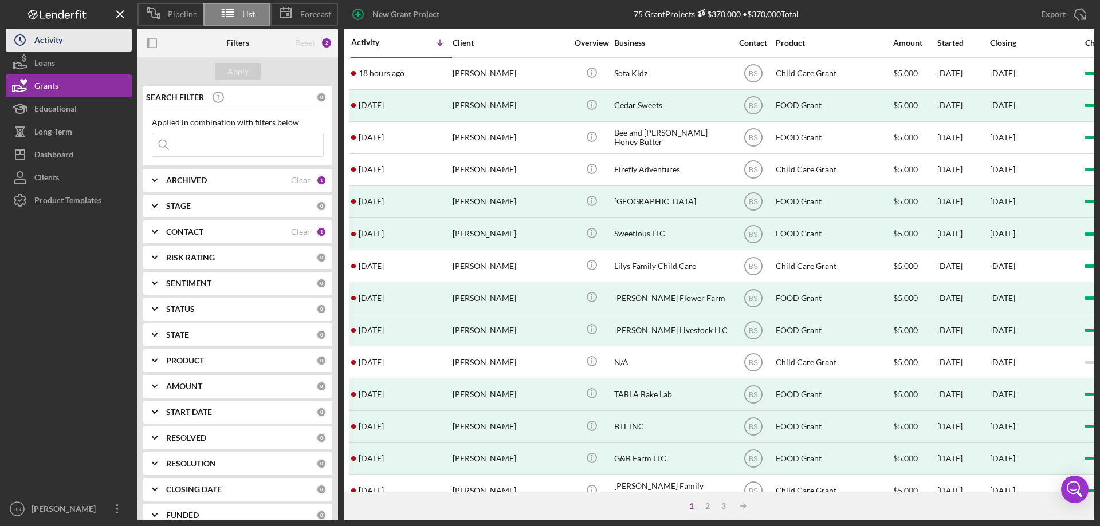
click at [61, 36] on div "Activity" at bounding box center [48, 42] width 28 height 26
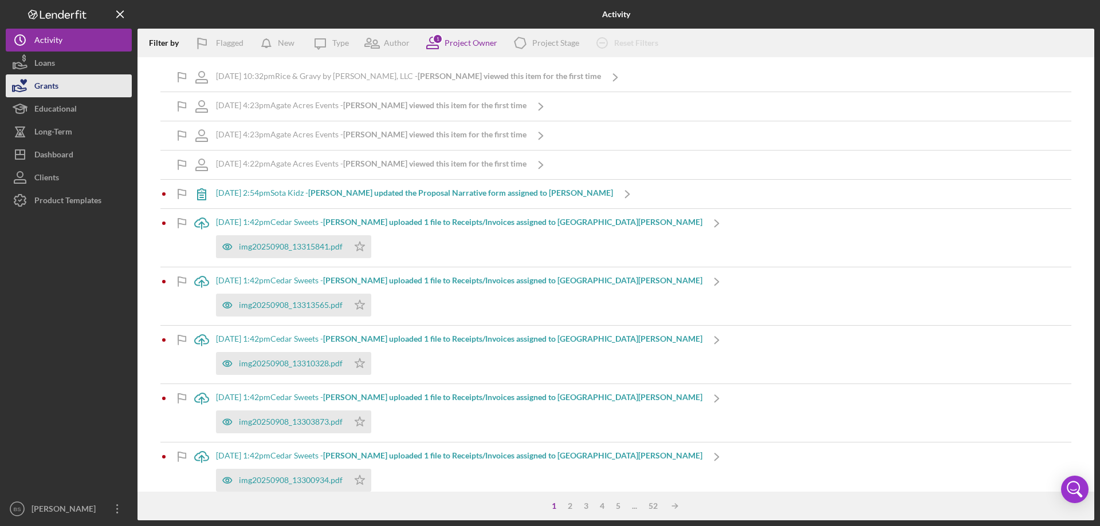
click at [69, 81] on button "Grants" at bounding box center [69, 85] width 126 height 23
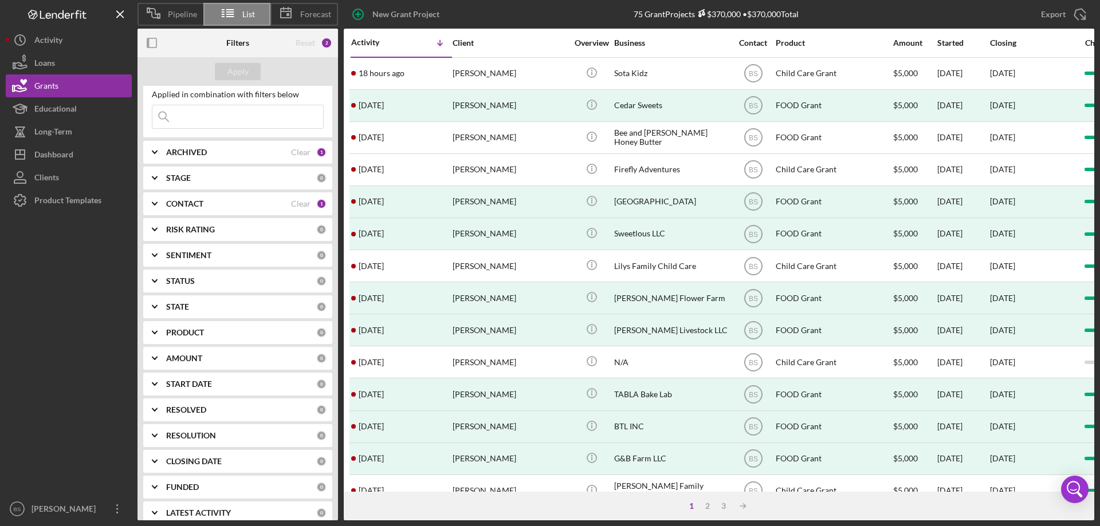
scroll to position [41, 0]
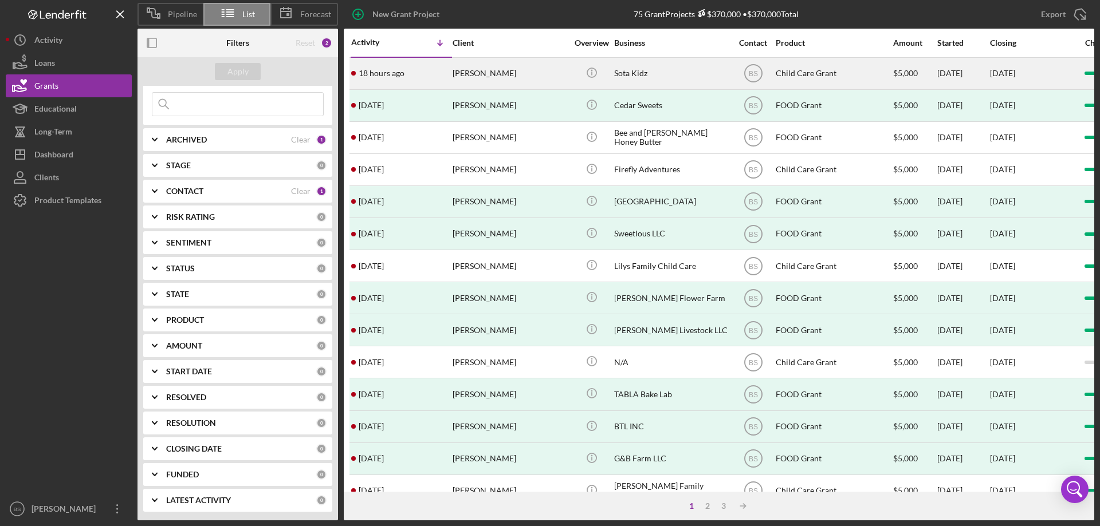
click at [421, 68] on div "18 hours ago [PERSON_NAME]" at bounding box center [401, 73] width 100 height 30
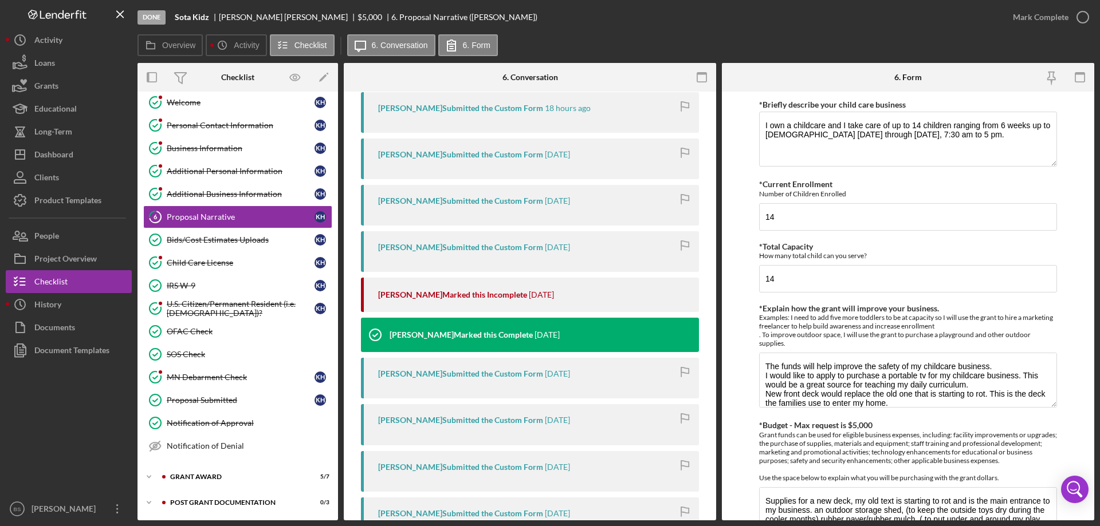
scroll to position [225, 0]
click at [151, 480] on icon "Icon/Expander" at bounding box center [148, 477] width 23 height 23
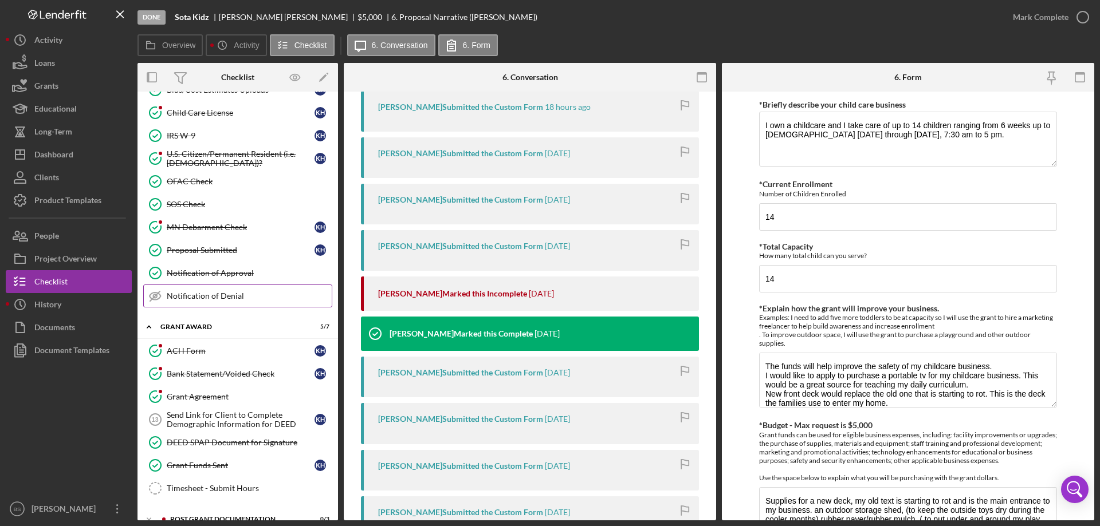
scroll to position [219, 0]
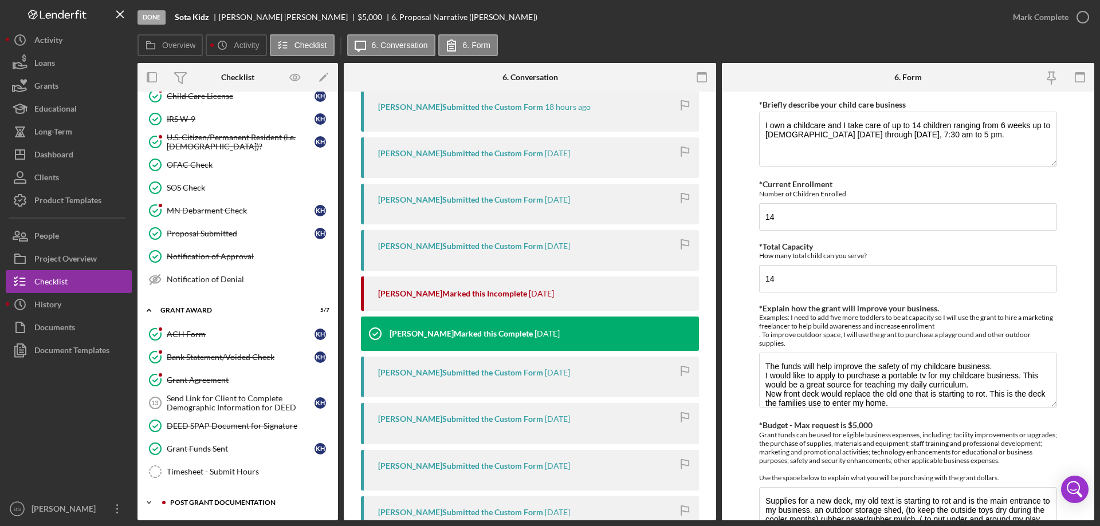
click at [241, 497] on div "Icon/Expander Post Grant Documentation 0 / 3" at bounding box center [237, 502] width 200 height 23
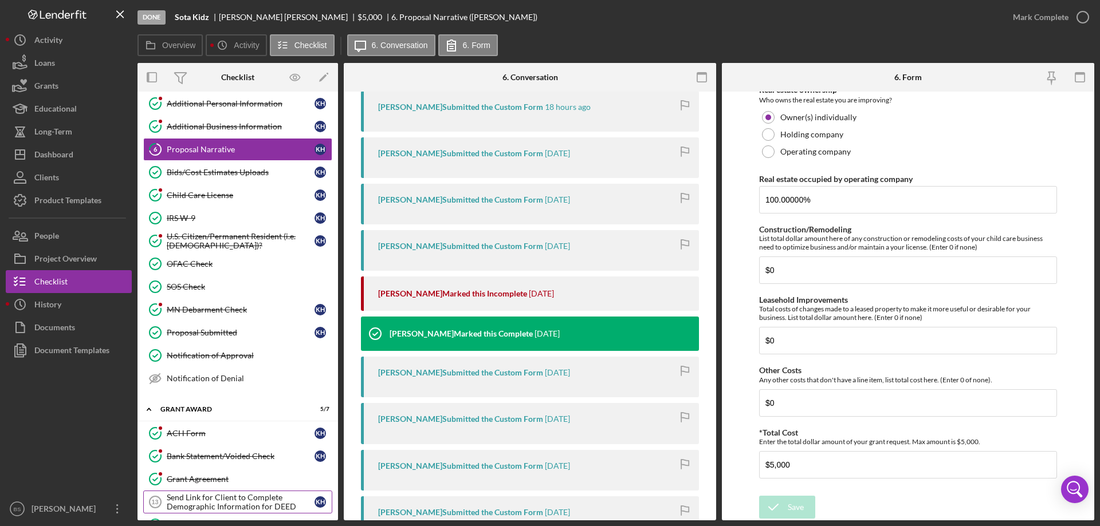
scroll to position [120, 0]
